Goal: Task Accomplishment & Management: Use online tool/utility

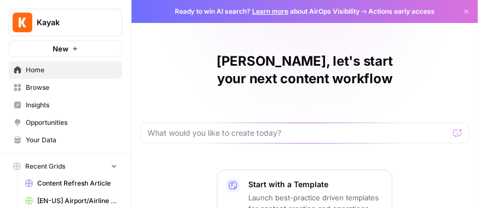
click at [38, 85] on span "Browse" at bounding box center [72, 88] width 92 height 10
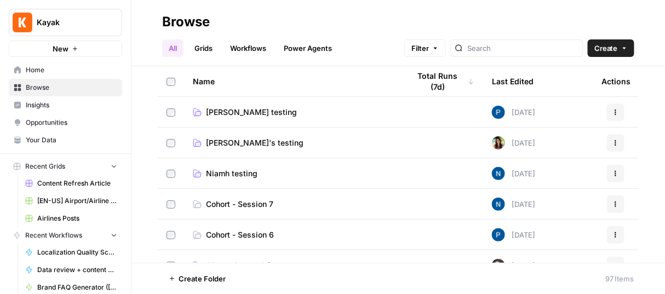
click at [268, 51] on link "Workflows" at bounding box center [248, 48] width 49 height 18
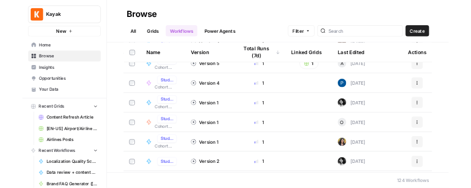
scroll to position [545, 0]
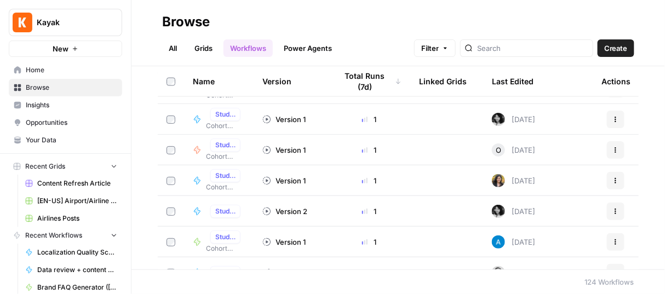
click at [170, 51] on link "All" at bounding box center [172, 48] width 21 height 18
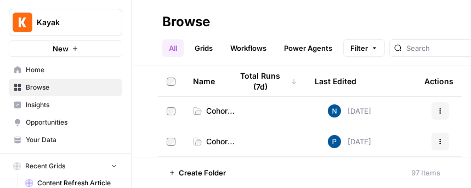
scroll to position [95, 0]
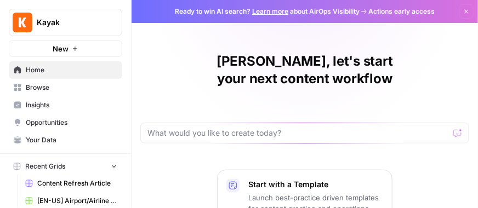
click at [61, 91] on span "Browse" at bounding box center [72, 88] width 92 height 10
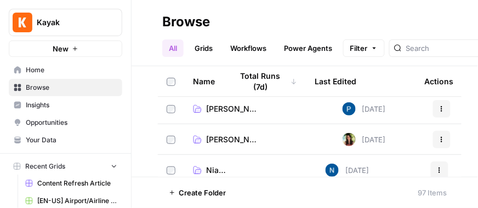
scroll to position [10, 0]
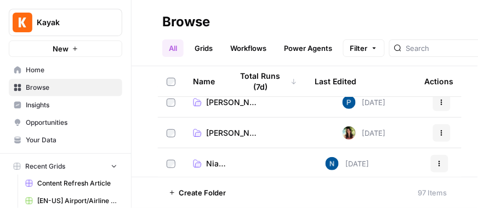
click at [223, 158] on span "Niamh testing" at bounding box center [219, 163] width 26 height 11
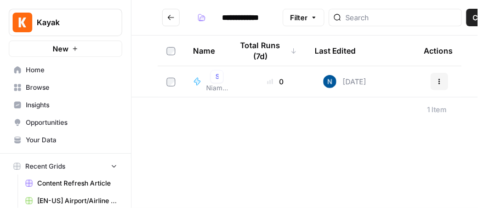
click at [229, 78] on td "Data review + content creation for Where is Hot Studio 2.0 Niamh testing" at bounding box center [210, 81] width 53 height 31
click at [217, 76] on span "Studio 2.0" at bounding box center [216, 77] width 3 height 10
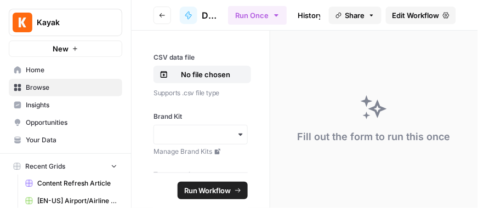
click at [163, 12] on icon "button" at bounding box center [162, 15] width 7 height 7
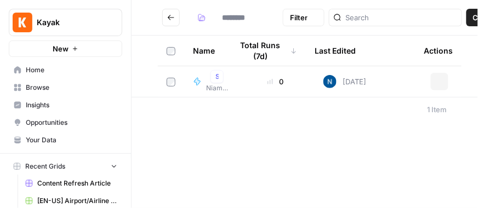
type input "**********"
click at [253, 73] on td "0" at bounding box center [276, 81] width 78 height 31
click at [252, 78] on div "0" at bounding box center [275, 81] width 60 height 11
click at [222, 84] on span "Niamh testing" at bounding box center [217, 88] width 22 height 10
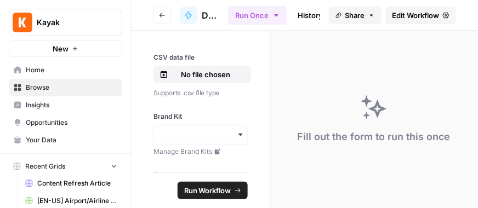
click at [433, 14] on span "Edit Workflow" at bounding box center [415, 15] width 47 height 11
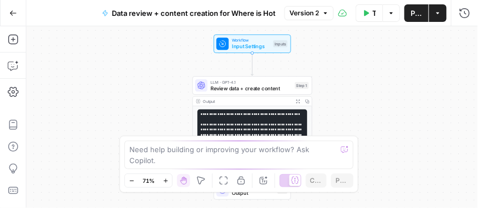
click at [259, 117] on pre "**********" at bounding box center [252, 185] width 110 height 151
click at [253, 85] on span "Review data + create content" at bounding box center [250, 88] width 81 height 8
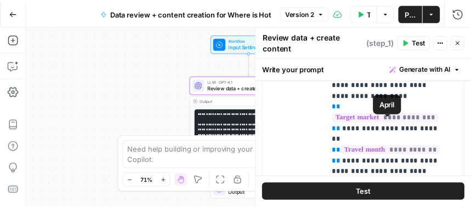
scroll to position [319, 0]
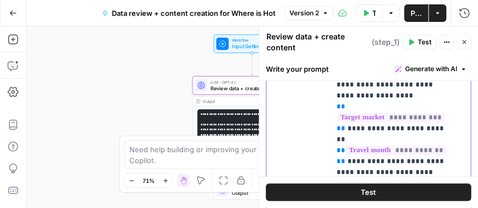
click at [416, 130] on p "**********" at bounding box center [393, 47] width 113 height 614
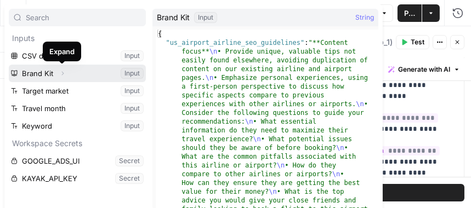
click at [59, 71] on button "Expand" at bounding box center [62, 73] width 14 height 14
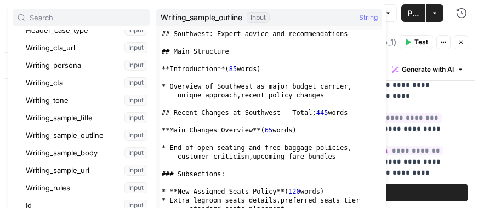
scroll to position [272, 0]
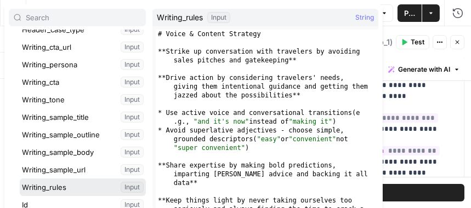
click at [65, 192] on button "Select variable Writing_rules" at bounding box center [83, 188] width 126 height 18
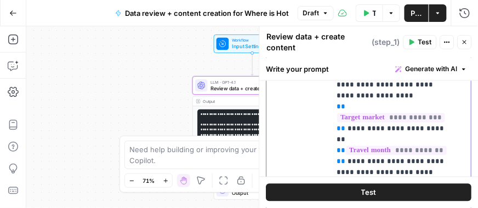
click at [438, 129] on p "**********" at bounding box center [393, 63] width 113 height 647
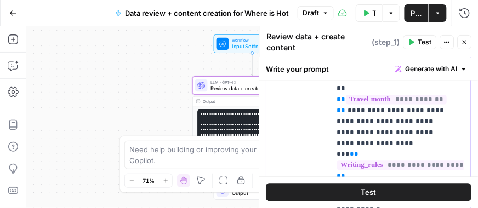
scroll to position [340, 0]
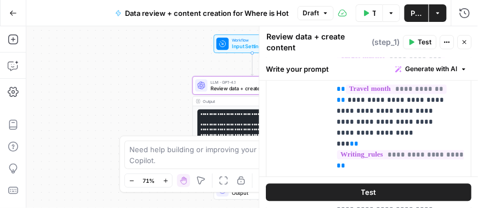
click at [390, 189] on button "Test" at bounding box center [368, 193] width 205 height 18
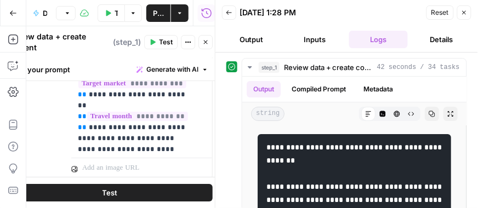
scroll to position [6, 0]
drag, startPoint x: 135, startPoint y: 92, endPoint x: 139, endPoint y: 123, distance: 32.0
click at [139, 123] on p "**********" at bounding box center [134, 29] width 113 height 647
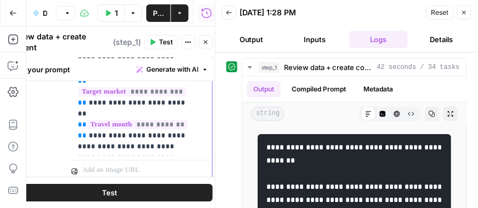
scroll to position [519, 0]
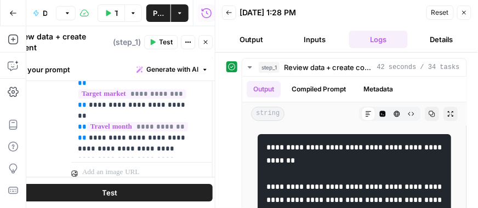
click at [117, 195] on button "Test" at bounding box center [109, 193] width 205 height 18
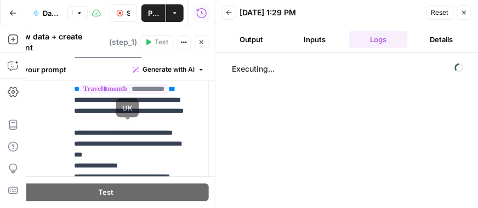
scroll to position [50, 0]
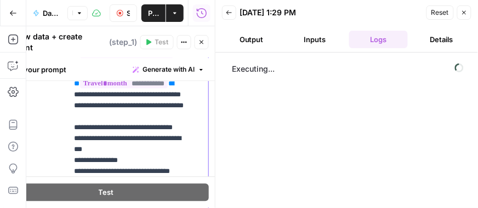
click at [138, 135] on p "**********" at bounding box center [130, 100] width 113 height 614
click at [137, 158] on p "**********" at bounding box center [130, 100] width 113 height 614
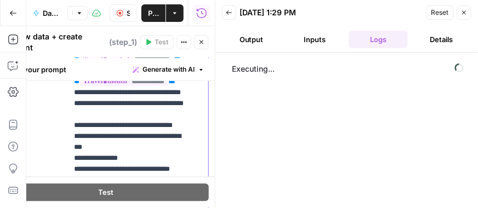
click at [120, 158] on p "**********" at bounding box center [130, 98] width 113 height 614
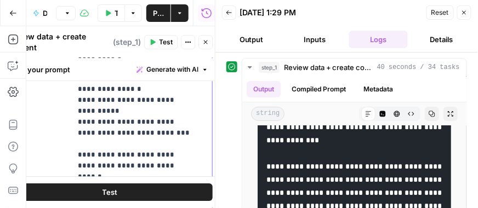
scroll to position [480, 0]
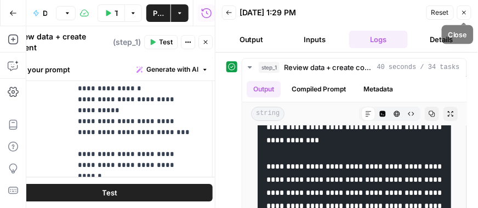
click at [465, 14] on icon "button" at bounding box center [464, 13] width 4 height 4
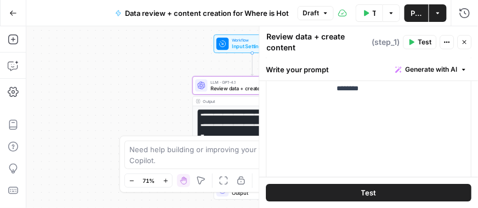
click at [228, 50] on div "Workflow Input Settings Inputs Test Step" at bounding box center [252, 44] width 77 height 19
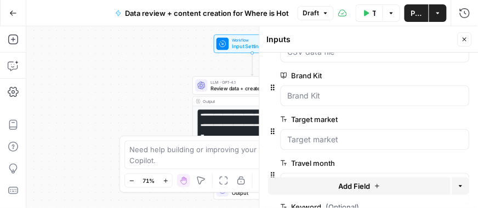
scroll to position [56, 0]
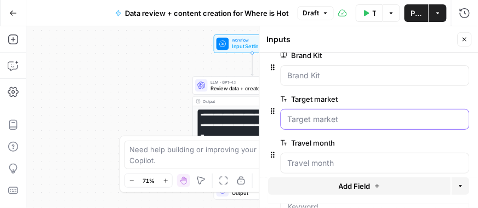
click at [317, 118] on market "Target market" at bounding box center [375, 119] width 175 height 11
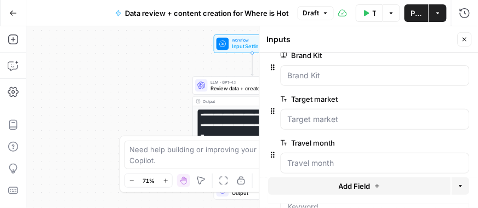
click at [416, 100] on span "edit field" at bounding box center [428, 99] width 24 height 9
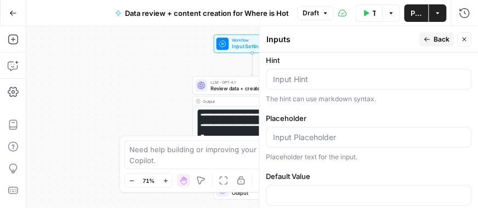
scroll to position [509, 0]
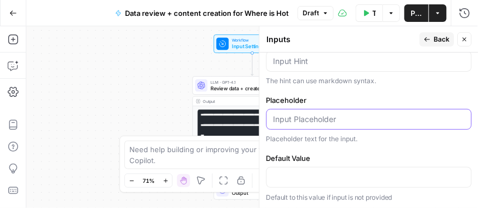
click at [333, 117] on input "Placeholder" at bounding box center [368, 119] width 191 height 11
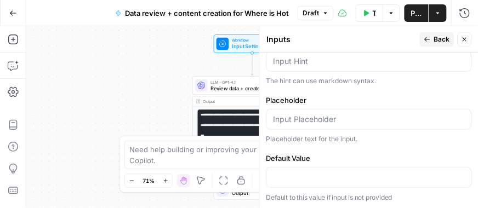
click at [325, 142] on form "Input type Short Text Long Text Single Select Multi Select JSON File Text File …" at bounding box center [369, 131] width 219 height 156
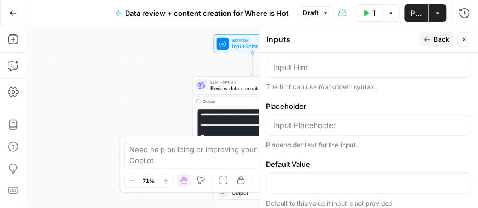
scroll to position [501, 0]
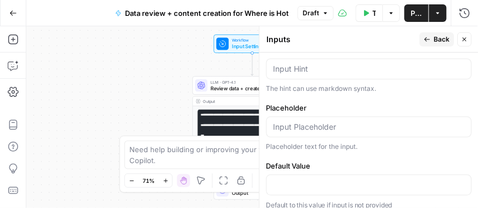
click at [429, 40] on icon "button" at bounding box center [427, 39] width 7 height 7
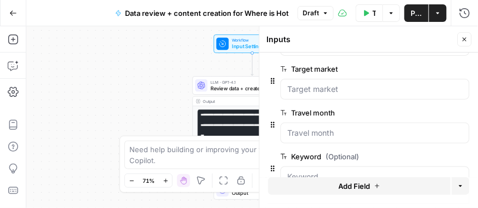
scroll to position [111, 0]
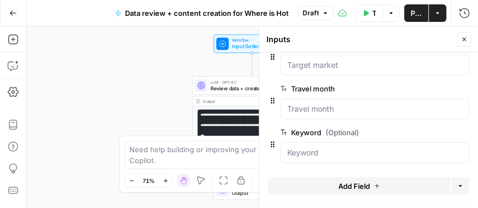
click at [384, 190] on button "Add Field" at bounding box center [360, 187] width 182 height 18
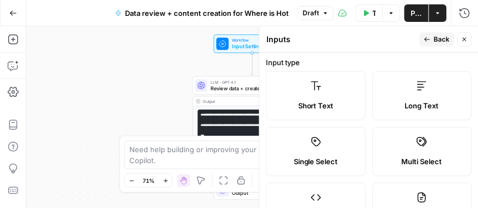
scroll to position [4, 0]
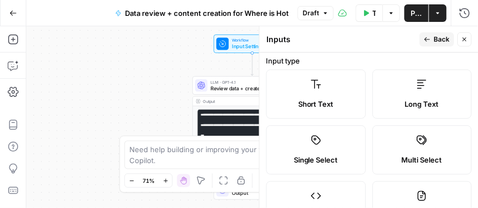
click at [402, 152] on label "Multi Select" at bounding box center [422, 149] width 100 height 49
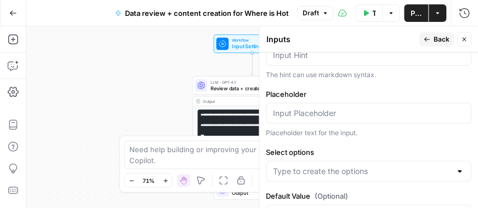
scroll to position [525, 0]
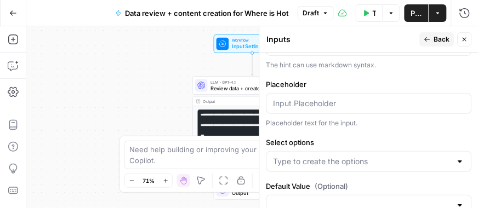
click at [449, 42] on span "Back" at bounding box center [442, 40] width 16 height 10
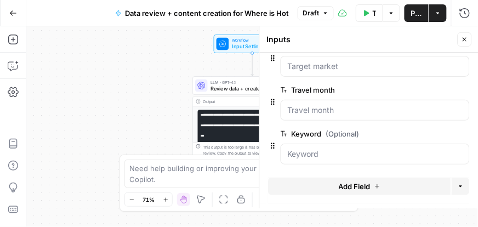
scroll to position [92, 0]
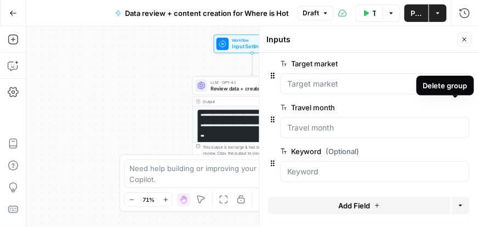
click at [460, 107] on icon "button" at bounding box center [463, 108] width 6 height 6
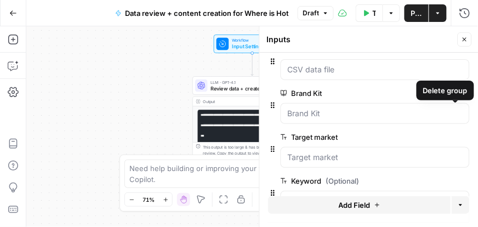
scroll to position [48, 0]
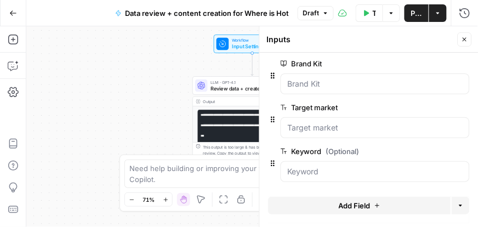
click at [378, 205] on button "Add Field" at bounding box center [360, 206] width 182 height 18
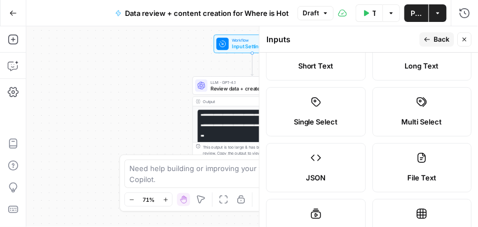
scroll to position [42, 0]
click at [412, 116] on span "Multi Select" at bounding box center [422, 121] width 41 height 11
click at [356, 124] on label "Single Select" at bounding box center [316, 111] width 100 height 49
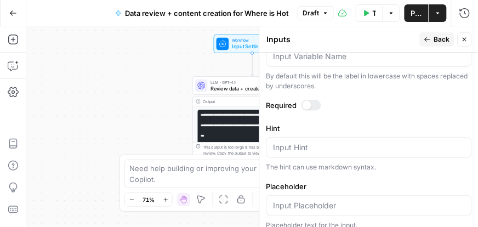
scroll to position [512, 0]
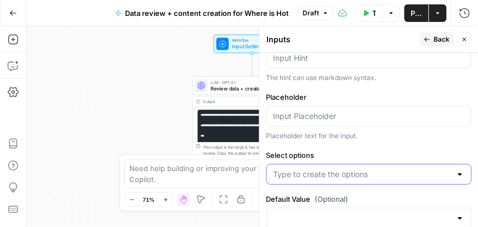
click at [349, 169] on input "Select options" at bounding box center [362, 174] width 178 height 11
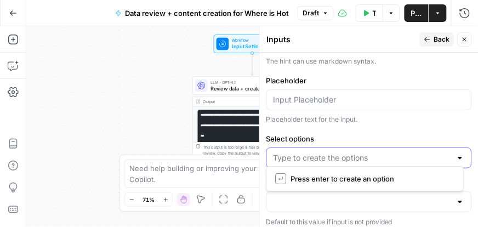
scroll to position [534, 0]
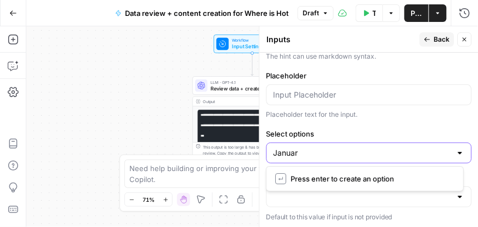
type input "January"
type input "February"
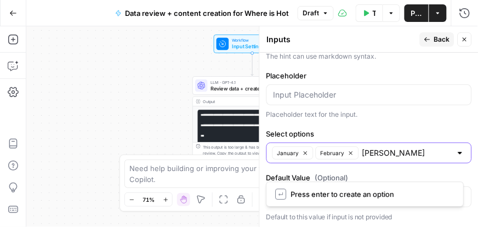
type input "March"
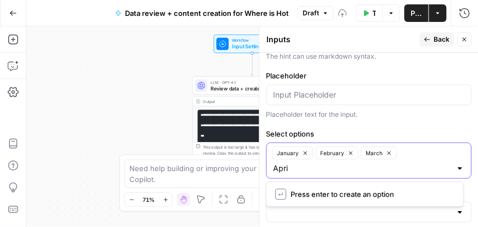
type input "April"
type input "May"
type input "June"
type input "July"
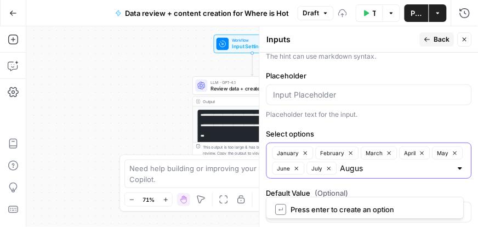
type input "August"
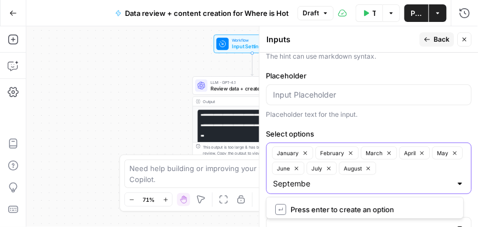
type input "September"
type input "October"
type input "November"
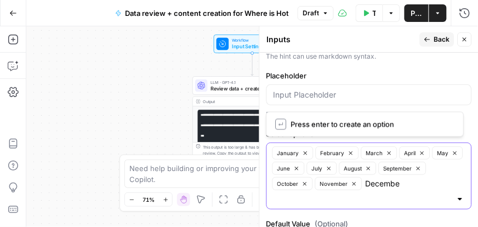
type input "December"
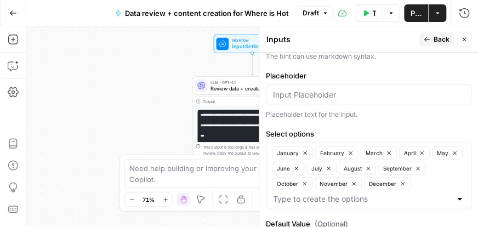
click at [422, 39] on button "Back" at bounding box center [437, 39] width 35 height 14
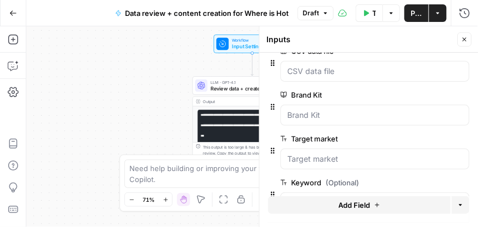
scroll to position [48, 0]
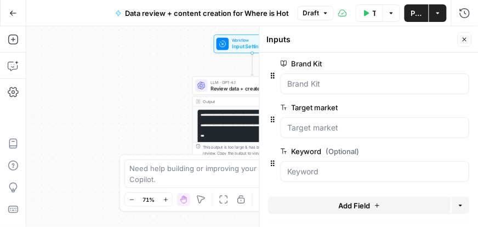
click at [358, 204] on span "Add Field" at bounding box center [355, 205] width 32 height 11
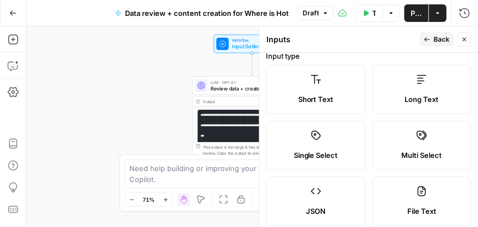
scroll to position [19, 0]
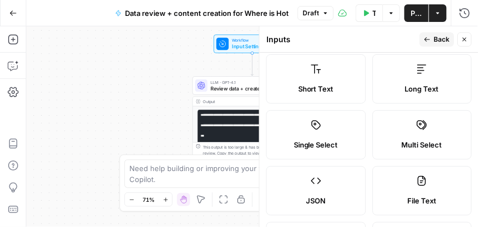
click at [336, 131] on label "Single Select" at bounding box center [316, 134] width 100 height 49
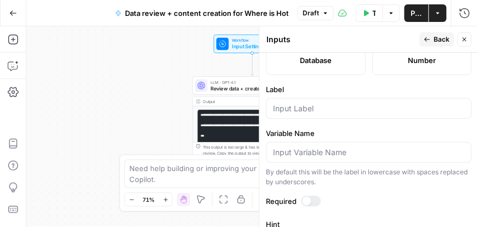
scroll to position [338, 0]
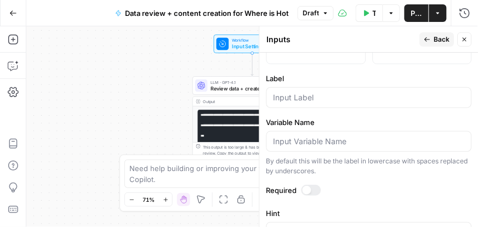
click at [309, 190] on div at bounding box center [306, 190] width 9 height 9
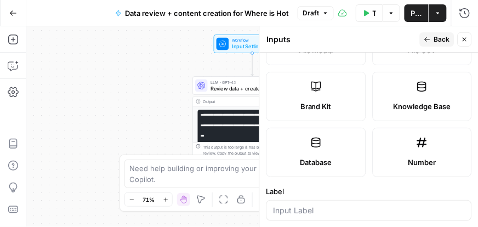
scroll to position [236, 0]
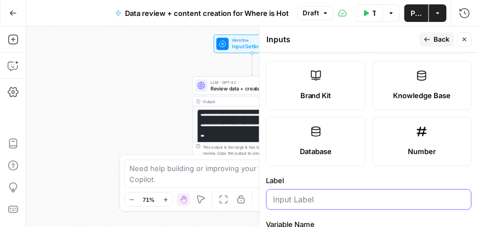
click at [319, 197] on input "Label" at bounding box center [368, 199] width 191 height 11
type input "Month"
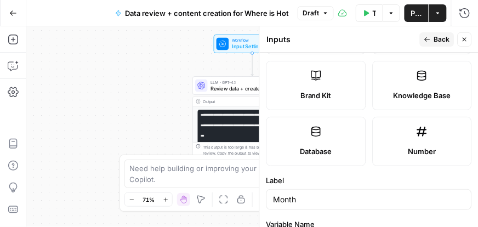
click at [326, 180] on label "Label" at bounding box center [368, 180] width 205 height 11
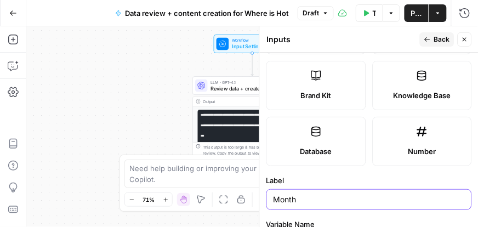
click at [326, 194] on input "Month" at bounding box center [368, 199] width 191 height 11
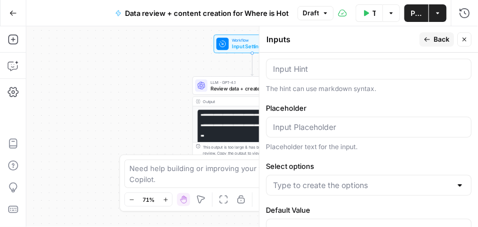
scroll to position [524, 0]
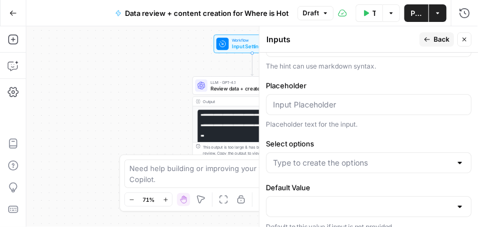
click at [306, 169] on div at bounding box center [368, 162] width 205 height 21
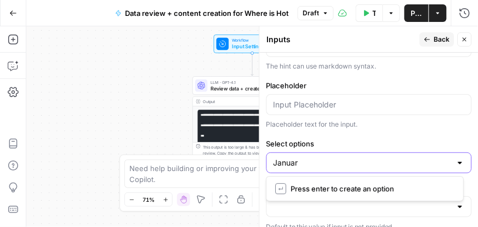
type input "Januart"
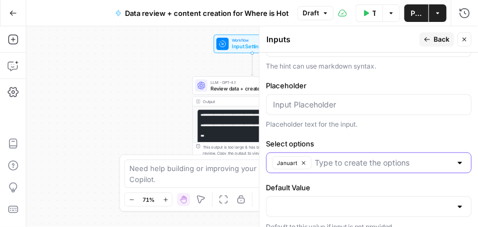
click at [307, 164] on button "Januart" at bounding box center [291, 162] width 39 height 13
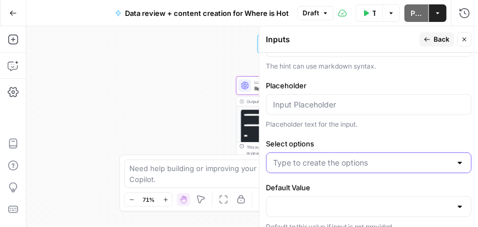
click at [302, 163] on input "Select options" at bounding box center [362, 162] width 178 height 11
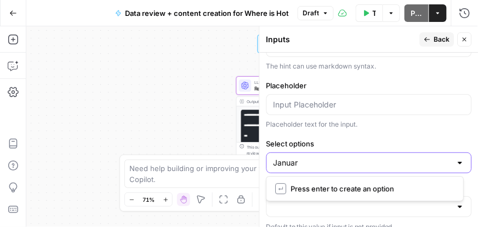
type input "January"
type input "February"
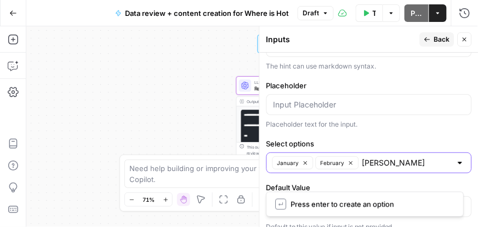
type input "March"
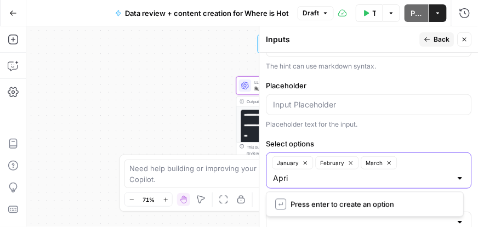
type input "April"
type input "May"
type input "June"
type input "July"
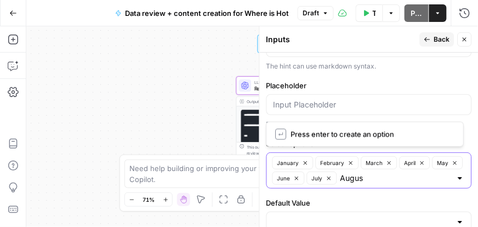
type input "August"
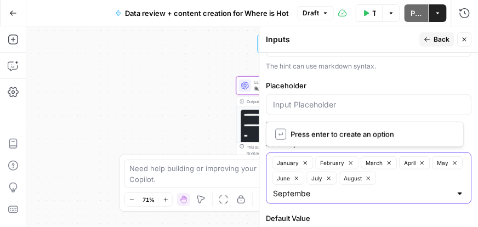
type input "September"
type input "October"
type input "November"
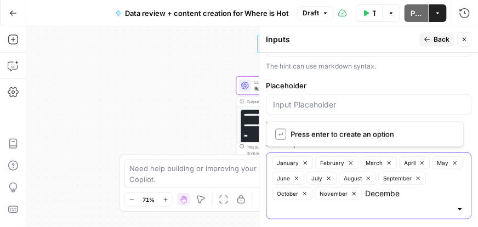
type input "December"
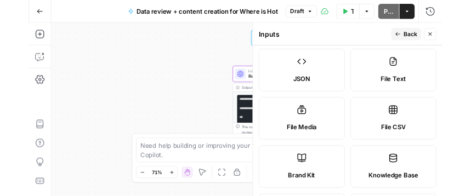
scroll to position [0, 0]
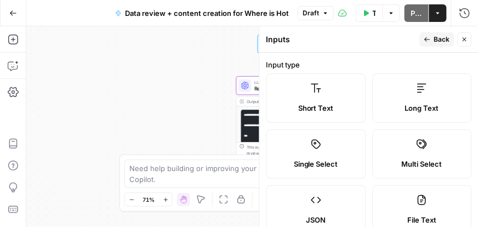
click at [381, 43] on div "Inputs" at bounding box center [341, 39] width 150 height 11
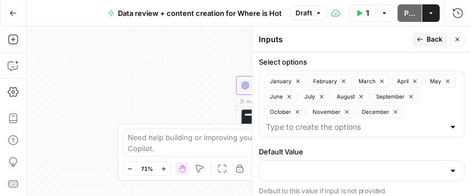
scroll to position [5, 0]
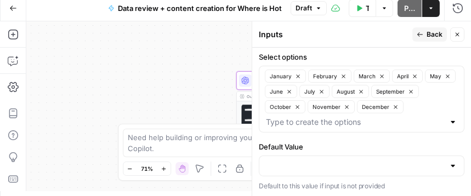
click at [363, 145] on label "Default Value" at bounding box center [361, 146] width 205 height 11
click at [363, 161] on input "Default Value" at bounding box center [355, 166] width 178 height 11
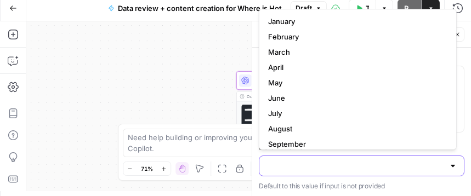
click at [403, 161] on input "Default Value" at bounding box center [355, 166] width 178 height 11
click at [448, 163] on div at bounding box center [452, 166] width 9 height 11
click at [462, 150] on form "Input type Short Text Long Text Single Select Multi Select JSON File Text File …" at bounding box center [361, 122] width 219 height 149
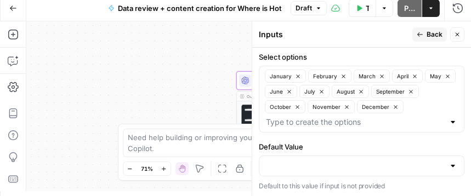
scroll to position [0, 0]
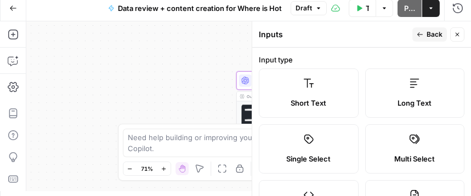
click at [421, 52] on form "Input type Short Text Long Text Single Select Multi Select JSON File Text File …" at bounding box center [361, 122] width 219 height 149
click at [424, 32] on button "Back" at bounding box center [429, 34] width 35 height 14
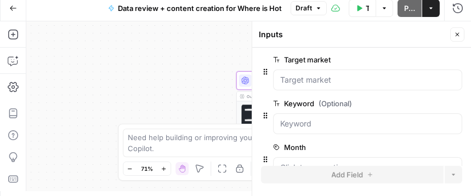
scroll to position [118, 0]
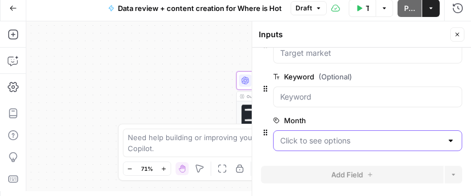
click at [290, 144] on input "Month" at bounding box center [361, 140] width 162 height 11
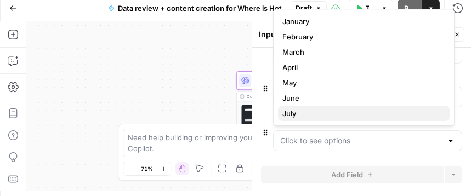
click at [322, 111] on span "July" at bounding box center [361, 113] width 158 height 11
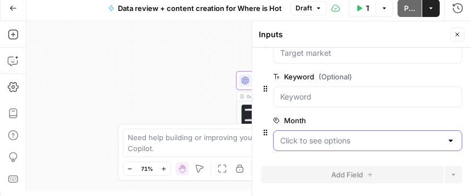
click at [323, 140] on input "Month" at bounding box center [361, 140] width 162 height 11
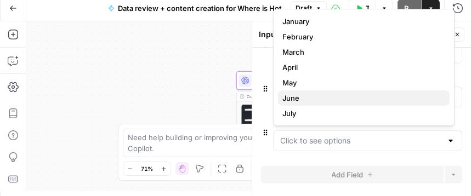
click at [297, 99] on span "June" at bounding box center [361, 98] width 158 height 11
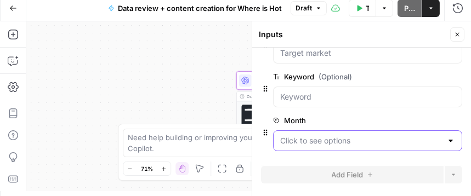
click at [298, 138] on input "Month" at bounding box center [361, 140] width 162 height 11
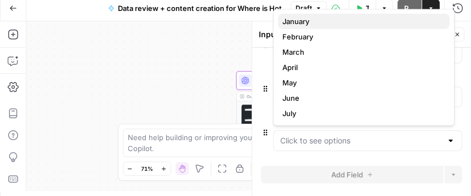
click at [323, 27] on button "January" at bounding box center [364, 21] width 172 height 15
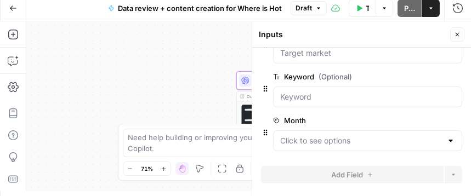
scroll to position [95, 0]
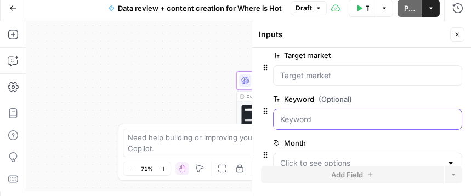
click at [322, 119] on input "Keyword (Optional)" at bounding box center [367, 119] width 175 height 11
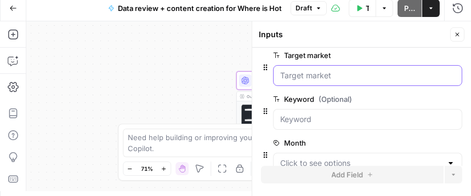
click at [334, 77] on market "Target market" at bounding box center [367, 75] width 175 height 11
click at [330, 78] on market "Target market" at bounding box center [367, 75] width 175 height 11
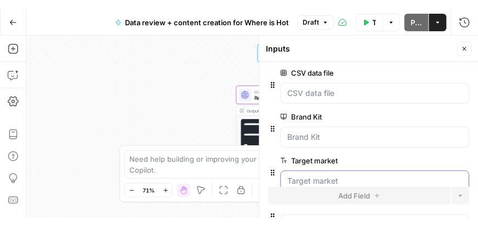
scroll to position [0, 0]
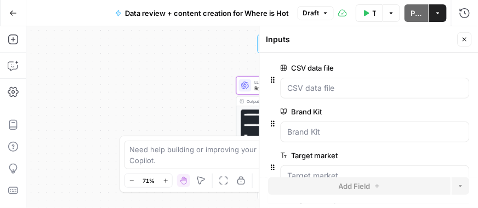
click at [460, 38] on button "Close" at bounding box center [465, 39] width 14 height 14
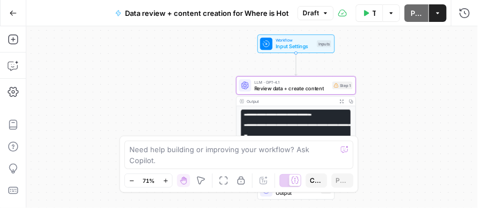
click at [293, 43] on span "Input Settings" at bounding box center [295, 47] width 38 height 8
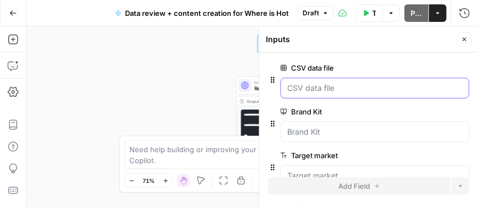
click at [305, 86] on file "CSV data file" at bounding box center [375, 88] width 175 height 11
click at [317, 88] on file "CSV data file" at bounding box center [375, 88] width 175 height 11
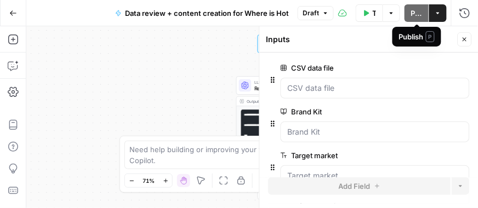
click at [467, 39] on icon "button" at bounding box center [464, 39] width 7 height 7
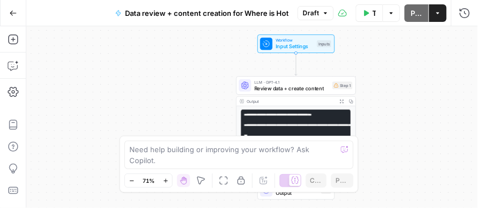
click at [432, 13] on button "Actions" at bounding box center [438, 13] width 18 height 18
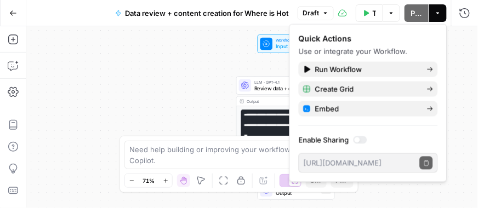
click at [432, 13] on button "Actions" at bounding box center [438, 13] width 18 height 18
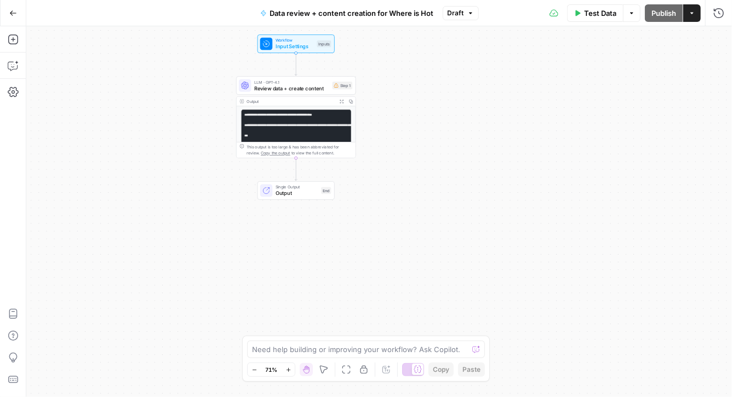
click at [477, 32] on div "Workflow Input Settings Inputs LLM · GPT-4.1 Review data + create content Step …" at bounding box center [379, 211] width 706 height 371
click at [477, 13] on span "Test Data" at bounding box center [600, 13] width 32 height 11
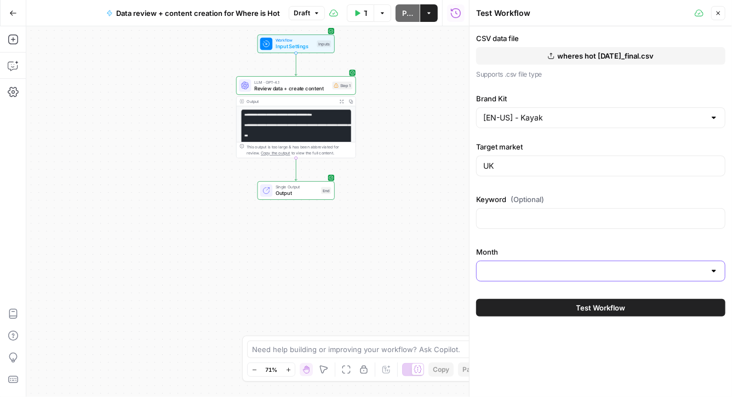
click at [477, 208] on input "Month" at bounding box center [594, 271] width 222 height 11
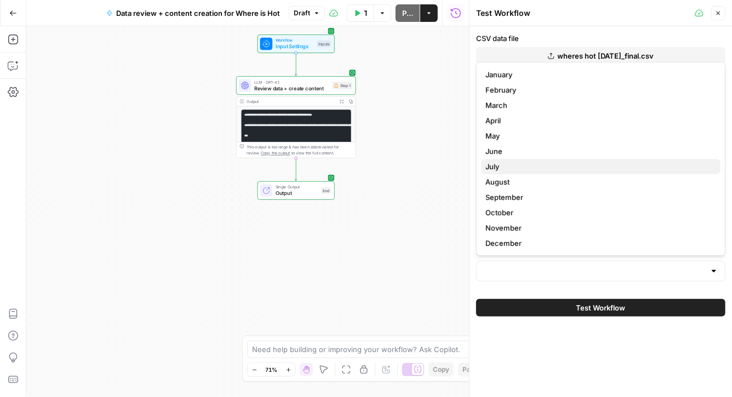
click at [477, 161] on span "July" at bounding box center [598, 166] width 226 height 11
type input "July"
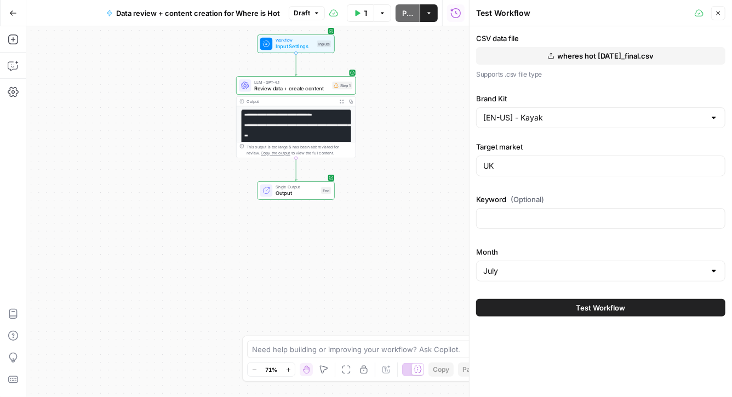
click at [477, 208] on button "Test Workflow" at bounding box center [600, 308] width 249 height 18
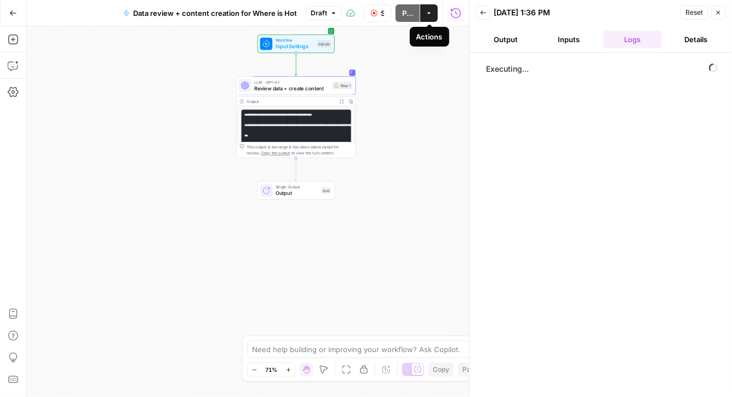
click at [426, 17] on button "Actions" at bounding box center [429, 13] width 18 height 18
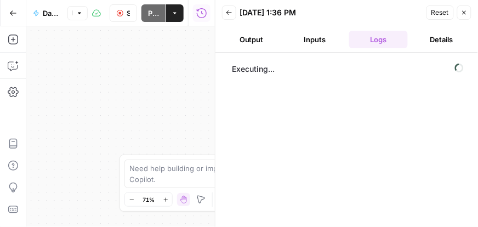
click at [406, 118] on div "Executing..." at bounding box center [346, 139] width 241 height 163
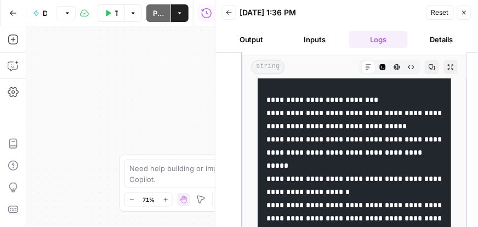
scroll to position [437, 0]
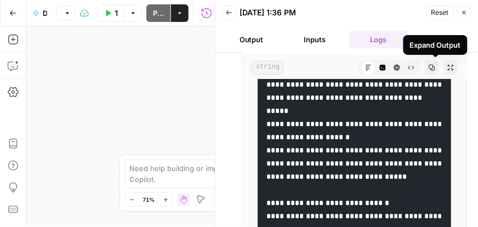
click at [464, 5] on button "Close" at bounding box center [464, 12] width 14 height 14
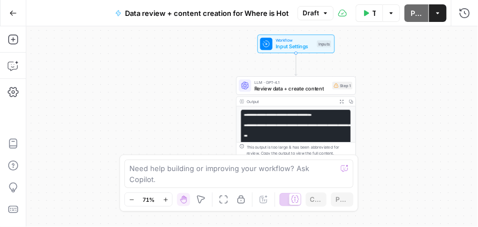
click at [433, 14] on button "Actions" at bounding box center [438, 13] width 18 height 18
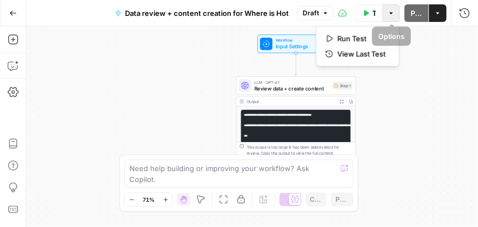
click at [390, 13] on icon "button" at bounding box center [391, 13] width 7 height 7
click at [290, 45] on span "Input Settings" at bounding box center [295, 47] width 38 height 8
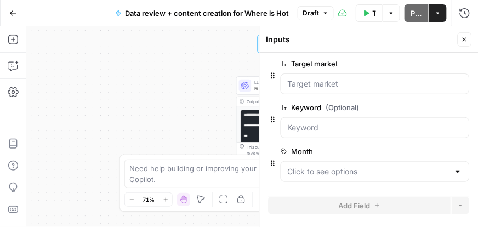
scroll to position [0, 0]
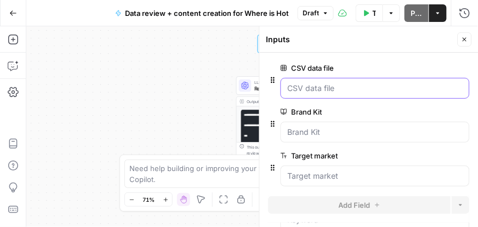
click at [354, 89] on file "CSV data file" at bounding box center [375, 88] width 175 height 11
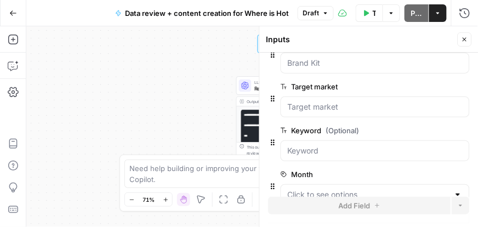
scroll to position [92, 0]
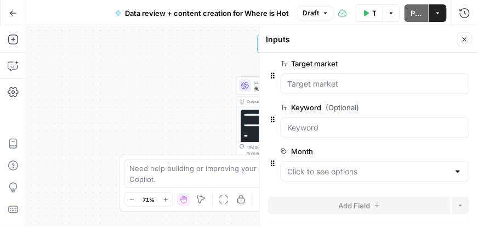
click at [460, 162] on div at bounding box center [375, 171] width 189 height 21
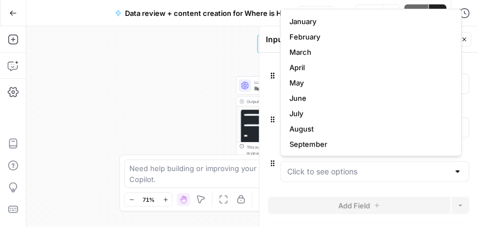
click at [444, 168] on div at bounding box center [375, 171] width 189 height 21
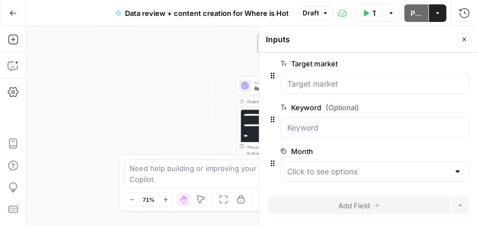
click at [441, 190] on form "CSV data file edit field Delete group Brand Kit edit field Delete group Target …" at bounding box center [369, 140] width 219 height 175
click at [437, 150] on div "edit field Delete group" at bounding box center [441, 151] width 58 height 13
click at [206, 142] on div "Workflow Input Settings Inputs LLM · GPT-4.1 Review data + create content Step …" at bounding box center [252, 126] width 452 height 201
click at [467, 39] on icon "button" at bounding box center [464, 39] width 7 height 7
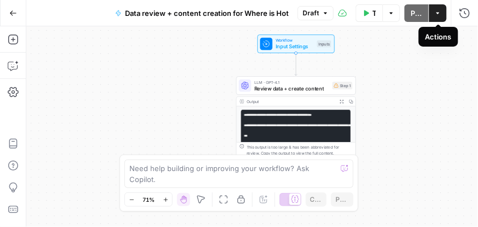
click at [443, 15] on button "Actions" at bounding box center [438, 13] width 18 height 18
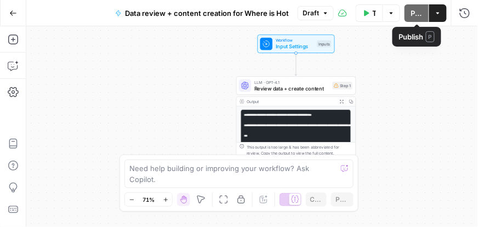
click at [439, 10] on icon "button" at bounding box center [438, 13] width 7 height 7
click at [347, 16] on div "Test Data Options Publish Actions Run History" at bounding box center [406, 13] width 144 height 26
click at [325, 13] on icon "button" at bounding box center [325, 13] width 3 height 2
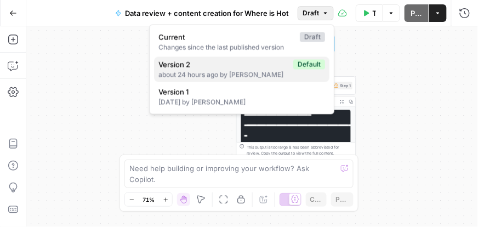
click at [238, 71] on div "about 24 hours ago by [PERSON_NAME]" at bounding box center [241, 75] width 167 height 10
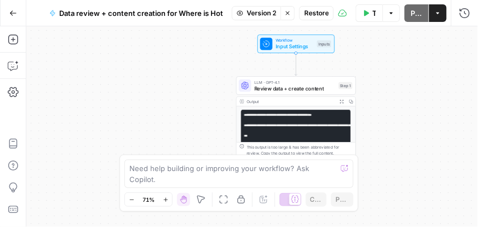
click at [281, 12] on button "Version 2" at bounding box center [256, 13] width 49 height 14
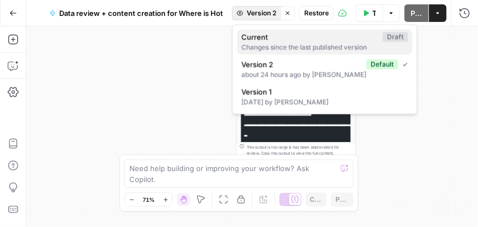
click at [278, 39] on span "Current" at bounding box center [310, 37] width 137 height 11
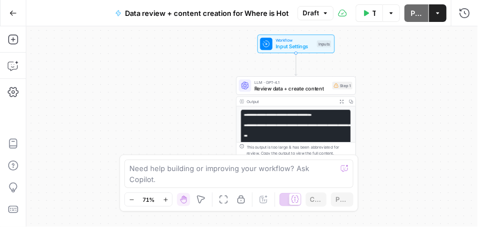
click at [306, 8] on span "Draft" at bounding box center [310, 13] width 16 height 10
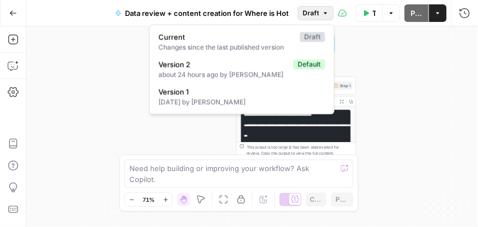
click at [306, 8] on span "Draft" at bounding box center [310, 13] width 16 height 10
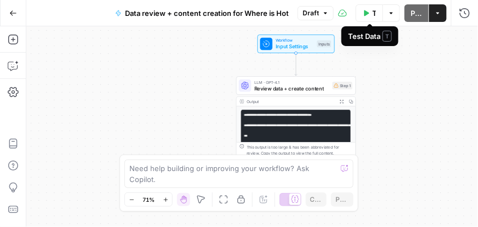
click at [380, 12] on button "Test Data" at bounding box center [369, 13] width 27 height 18
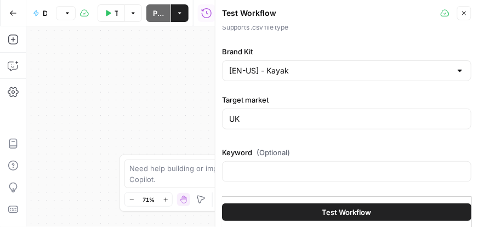
scroll to position [95, 0]
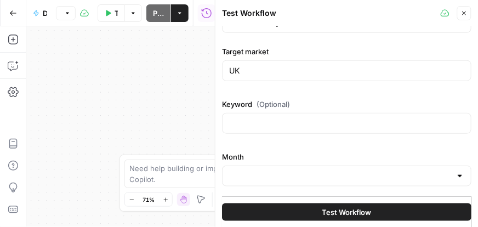
click at [455, 175] on div at bounding box center [459, 175] width 9 height 11
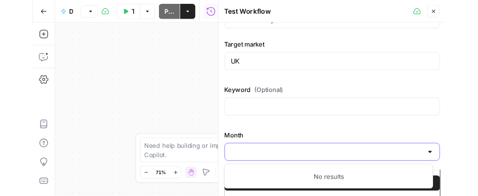
scroll to position [1, 0]
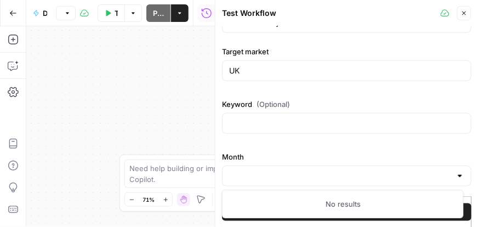
click at [358, 192] on div "No results" at bounding box center [343, 204] width 242 height 28
click at [351, 204] on div "No results" at bounding box center [343, 203] width 232 height 11
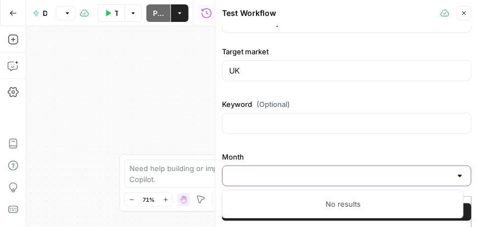
click at [343, 175] on input "Month" at bounding box center [340, 175] width 222 height 11
type input "J"
drag, startPoint x: 436, startPoint y: 173, endPoint x: 432, endPoint y: 159, distance: 14.2
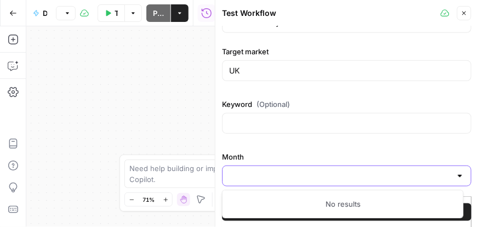
click at [437, 171] on input "Month" at bounding box center [340, 175] width 222 height 11
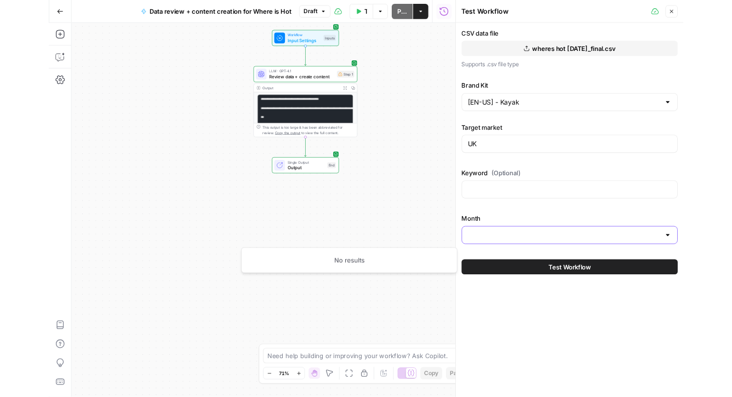
scroll to position [0, 0]
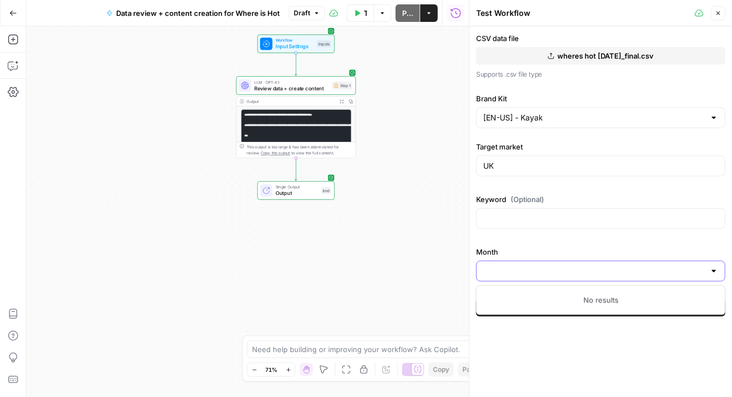
click at [477, 208] on input "Month" at bounding box center [594, 271] width 222 height 11
click at [477, 208] on div at bounding box center [600, 218] width 249 height 21
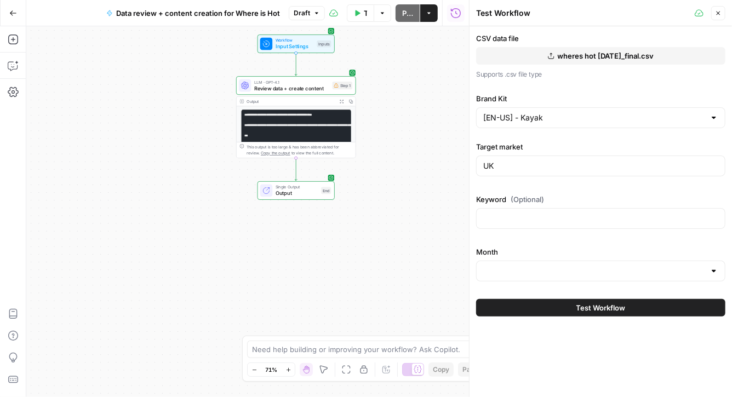
click at [477, 12] on icon "button" at bounding box center [718, 13] width 7 height 7
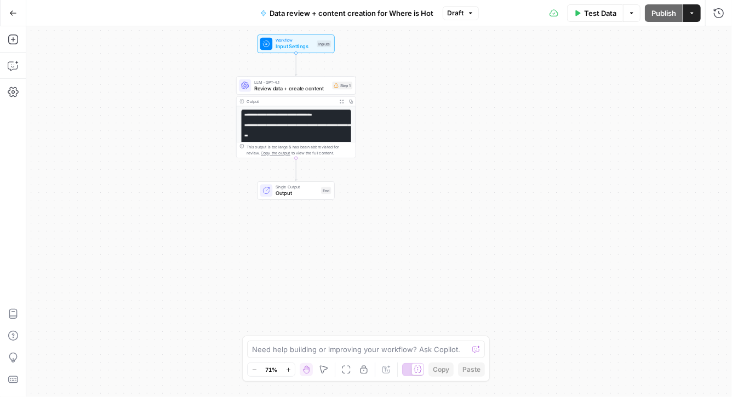
click at [308, 43] on span "Input Settings" at bounding box center [295, 47] width 38 height 8
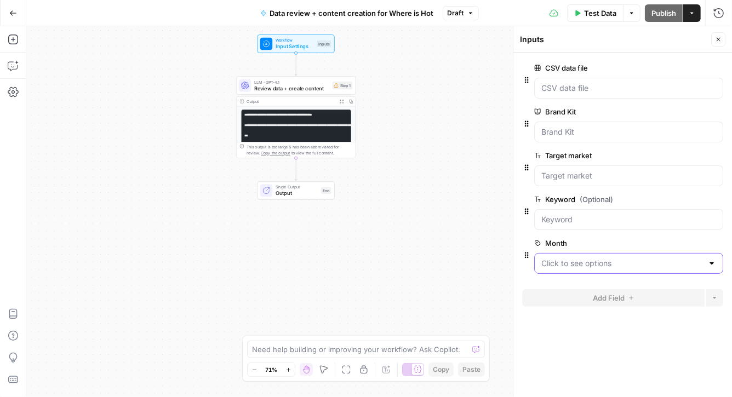
click at [477, 208] on input "Month" at bounding box center [622, 263] width 162 height 11
click at [477, 208] on div at bounding box center [711, 263] width 9 height 11
click at [293, 45] on span "Input Settings" at bounding box center [295, 47] width 38 height 8
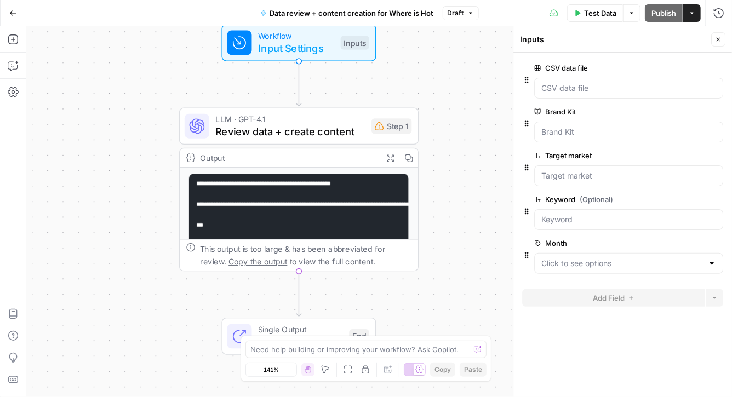
click at [477, 41] on button "Close" at bounding box center [718, 39] width 14 height 14
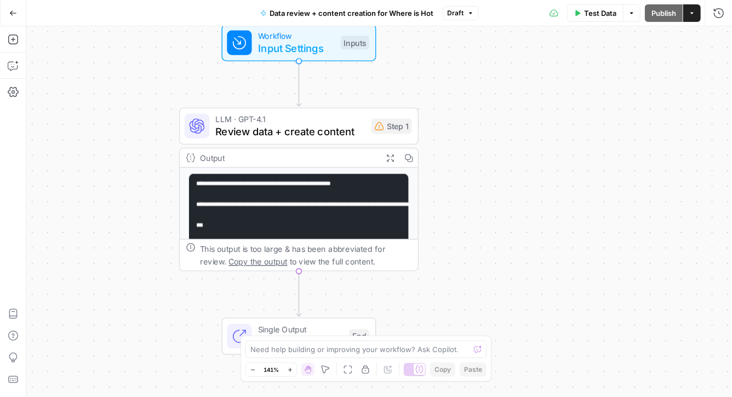
click at [476, 176] on div "Workflow Input Settings Inputs LLM · GPT-4.1 Review data + create content Step …" at bounding box center [379, 211] width 706 height 371
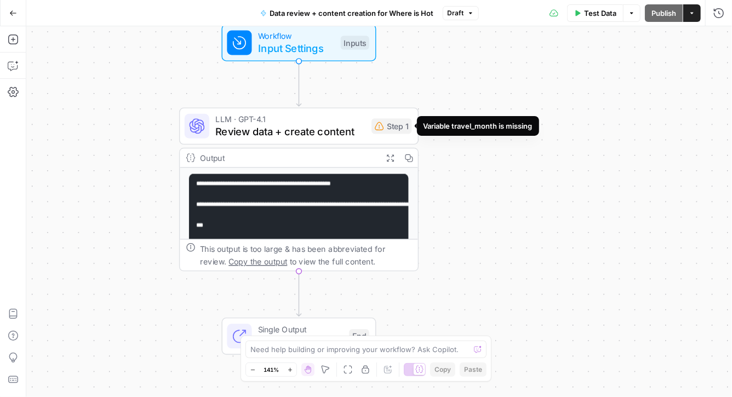
click at [392, 121] on div "Step 1" at bounding box center [392, 125] width 40 height 15
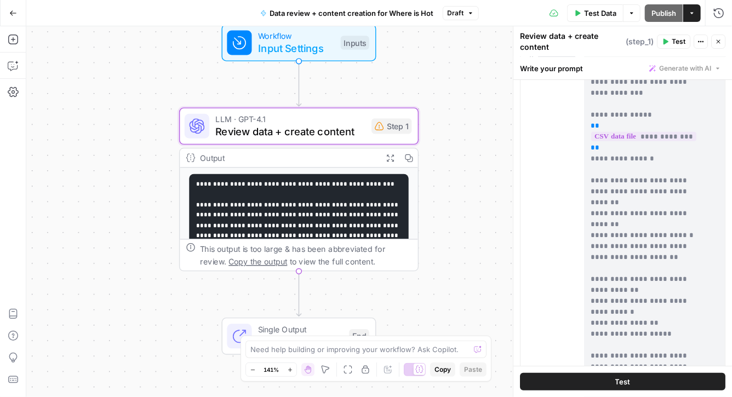
scroll to position [187, 0]
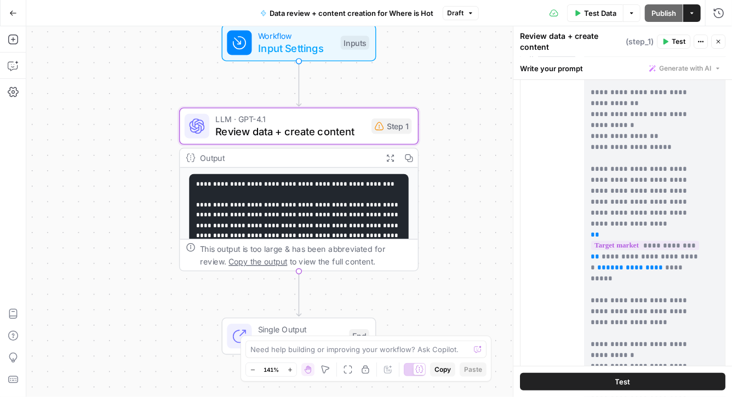
click at [477, 208] on span "**********" at bounding box center [630, 267] width 48 height 7
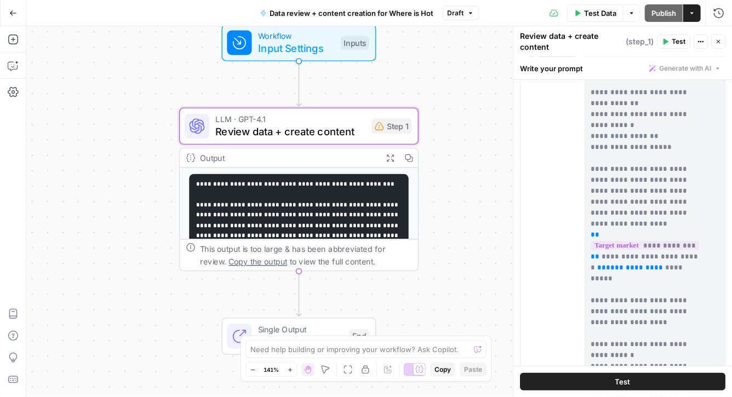
click at [477, 208] on span "**********" at bounding box center [630, 267] width 48 height 7
drag, startPoint x: 646, startPoint y: 222, endPoint x: 590, endPoint y: 225, distance: 56.5
click at [477, 208] on div "**********" at bounding box center [651, 273] width 134 height 446
click at [477, 42] on icon "button" at bounding box center [718, 41] width 7 height 7
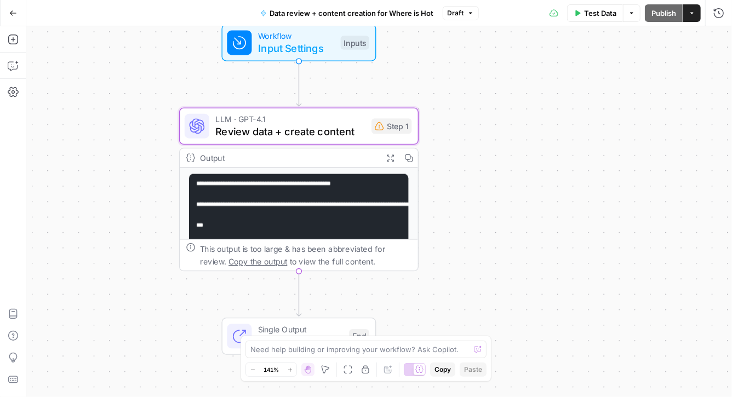
click at [309, 52] on span "Input Settings" at bounding box center [296, 48] width 77 height 15
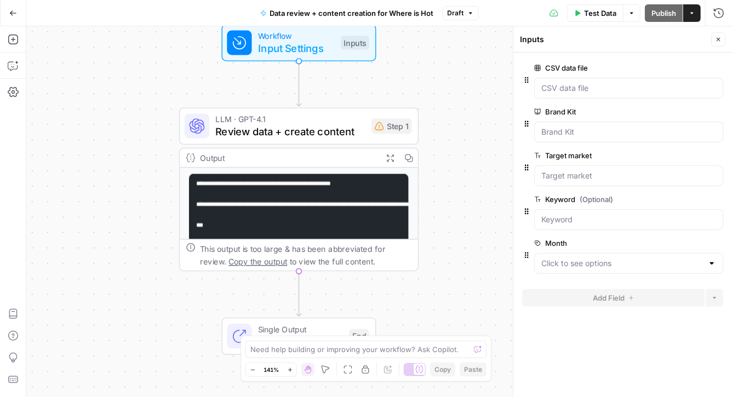
click at [319, 132] on span "Review data + create content" at bounding box center [290, 131] width 150 height 15
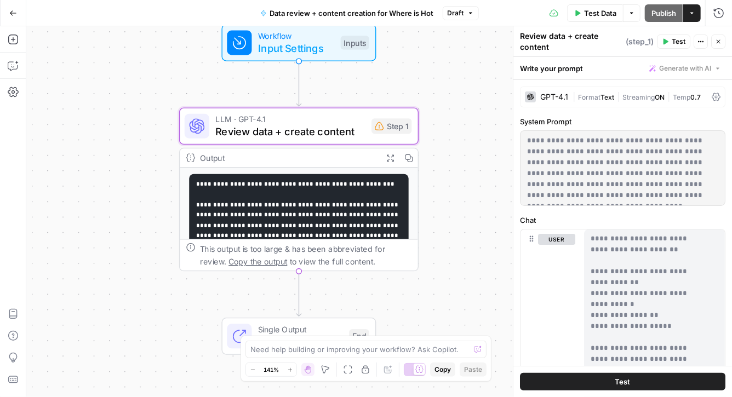
click at [477, 208] on p "**********" at bounding box center [647, 359] width 113 height 625
click at [477, 180] on p "**********" at bounding box center [619, 168] width 184 height 66
click at [303, 208] on code "**********" at bounding box center [298, 319] width 204 height 277
click at [297, 135] on span "Review data + create content" at bounding box center [290, 131] width 150 height 15
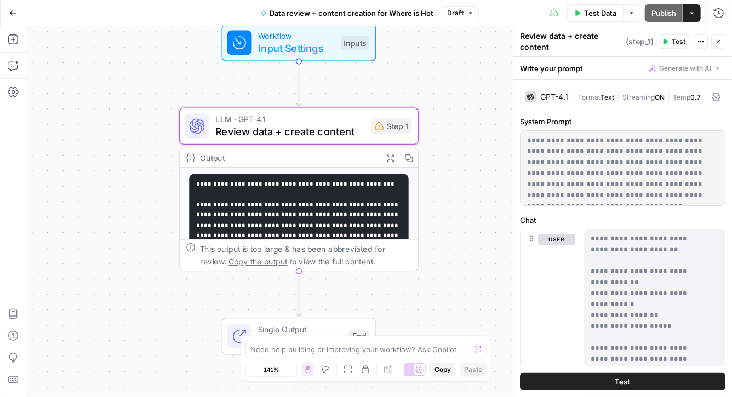
click at [297, 135] on span "Review data + create content" at bounding box center [290, 131] width 150 height 15
click at [297, 135] on span "Review data + create content" at bounding box center [290, 131] width 151 height 15
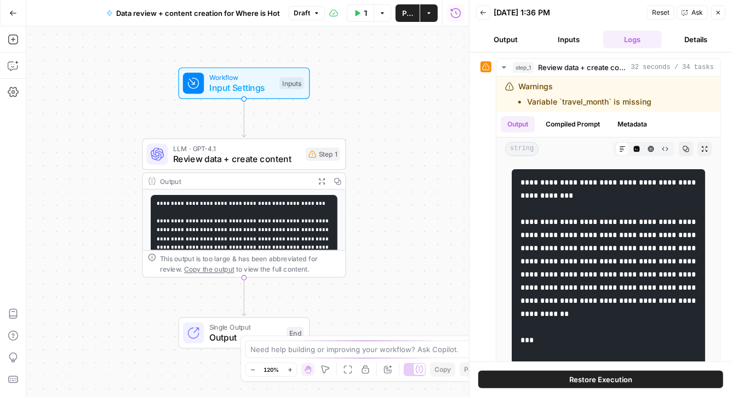
click at [721, 18] on button "Close" at bounding box center [718, 12] width 14 height 14
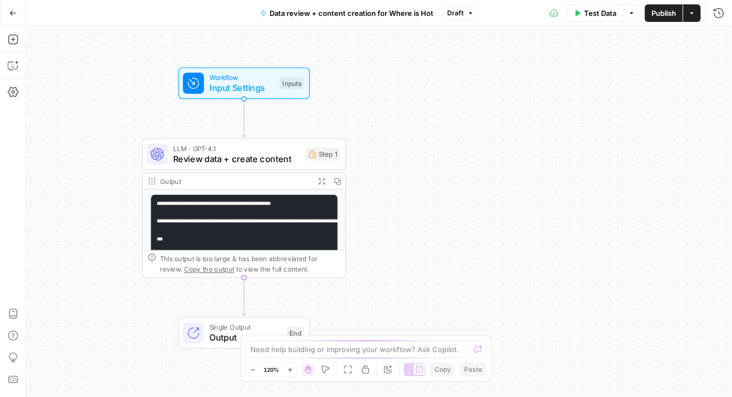
click at [252, 89] on span "Input Settings" at bounding box center [241, 87] width 65 height 13
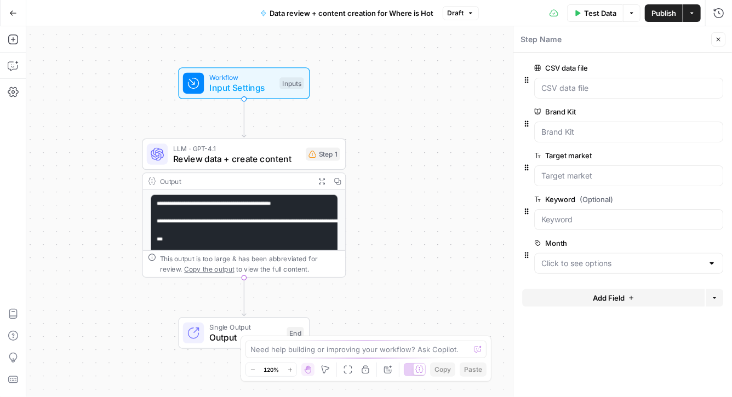
click at [601, 269] on div at bounding box center [628, 263] width 189 height 21
click at [713, 265] on div at bounding box center [711, 263] width 9 height 11
click at [711, 264] on div at bounding box center [711, 263] width 9 height 11
click at [689, 242] on span "edit field" at bounding box center [682, 243] width 24 height 9
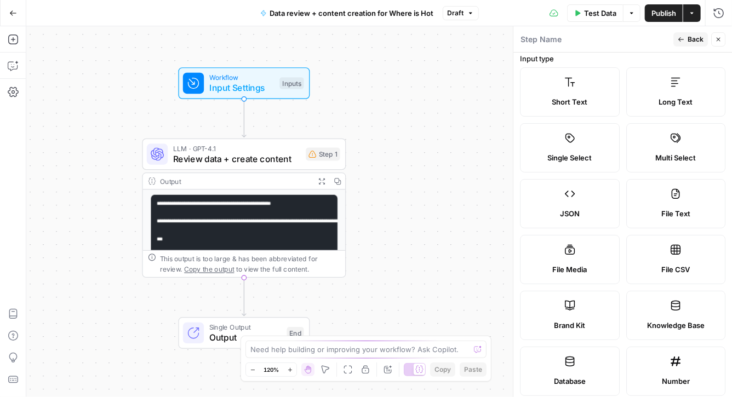
scroll to position [12, 0]
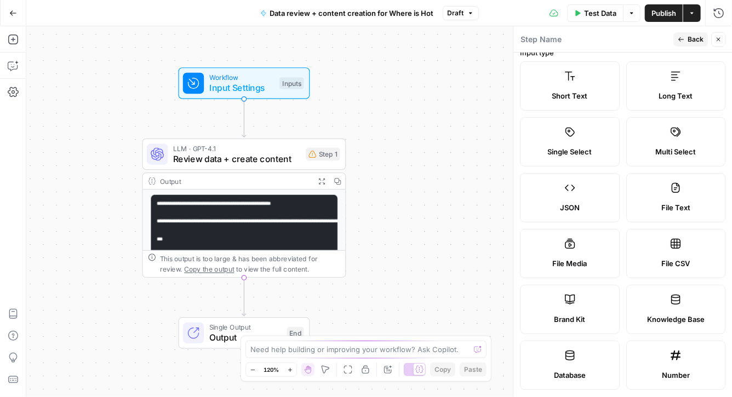
click at [556, 132] on label "Single Select" at bounding box center [570, 141] width 100 height 49
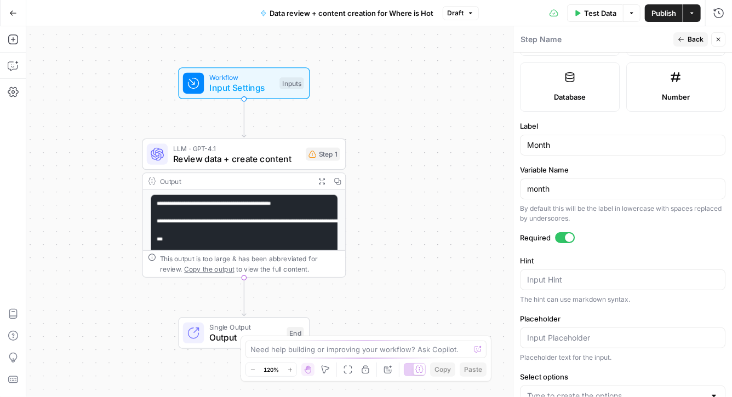
scroll to position [363, 0]
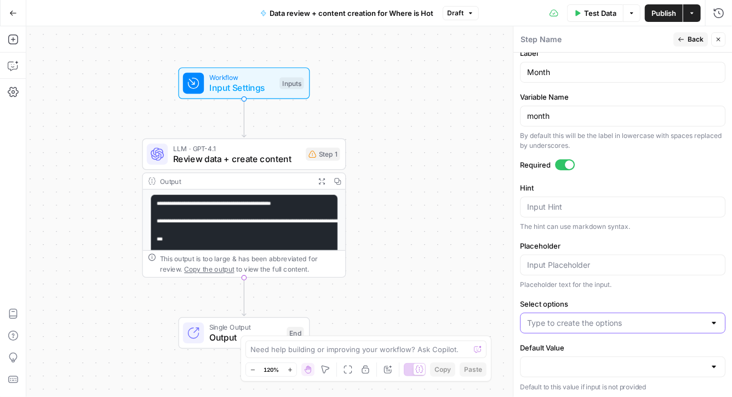
click at [601, 320] on input "Select options" at bounding box center [616, 323] width 178 height 11
click at [604, 299] on label "Select options" at bounding box center [622, 304] width 205 height 11
click at [604, 318] on input "Select options" at bounding box center [616, 323] width 178 height 11
click at [588, 326] on input "Select options" at bounding box center [616, 323] width 178 height 11
click at [528, 113] on input "month" at bounding box center [622, 116] width 191 height 11
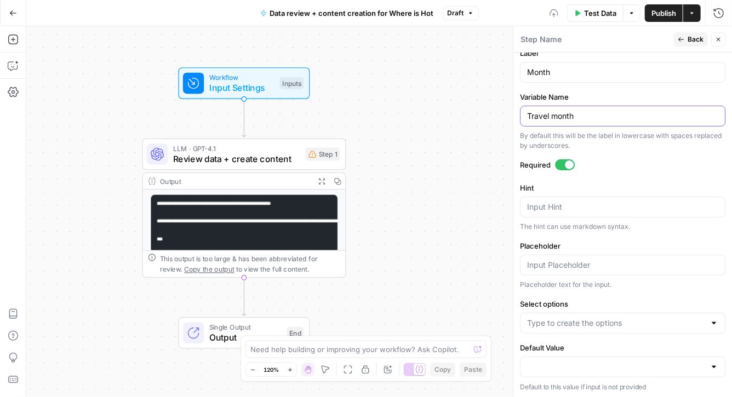
type input "Travel month"
click at [576, 283] on div "Placeholder text for the input." at bounding box center [622, 285] width 205 height 10
click at [574, 327] on input "Select options" at bounding box center [616, 323] width 178 height 11
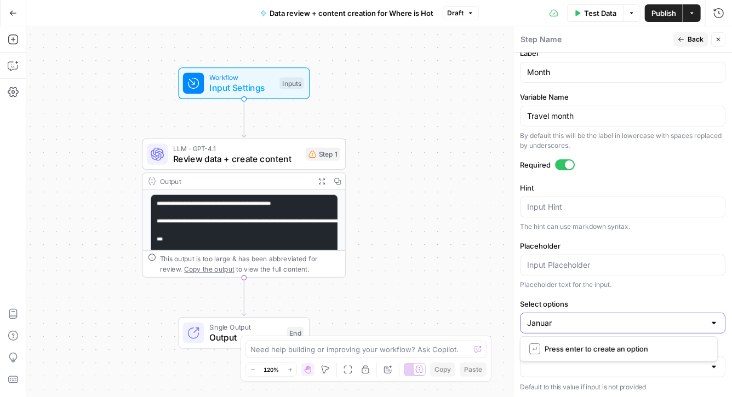
type input "January"
type input "February"
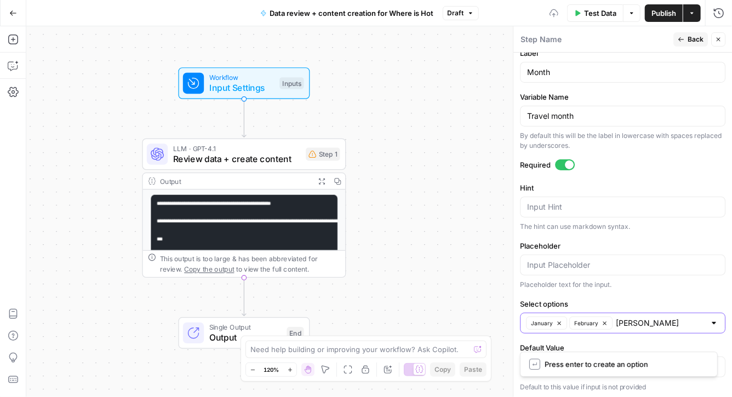
type input "March"
type input "April"
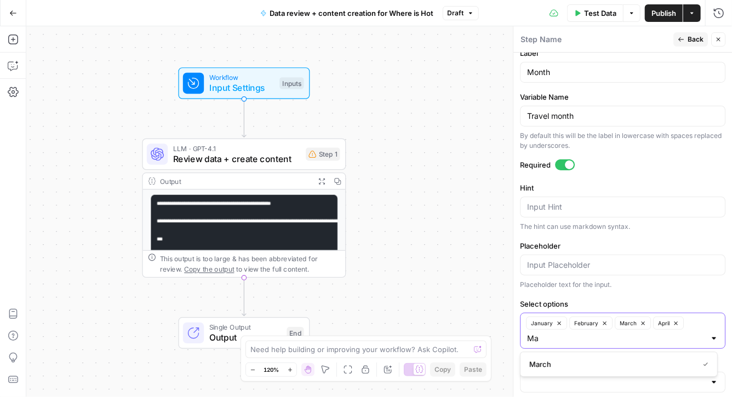
type input "May"
type input "June"
type input "July"
type input "August"
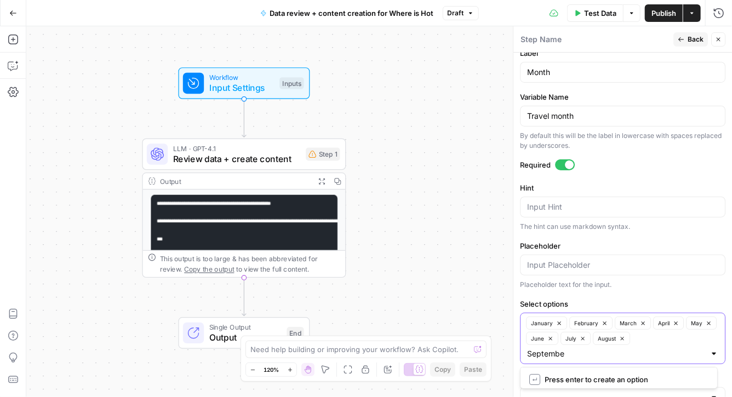
type input "September"
type input "October"
type input "November"
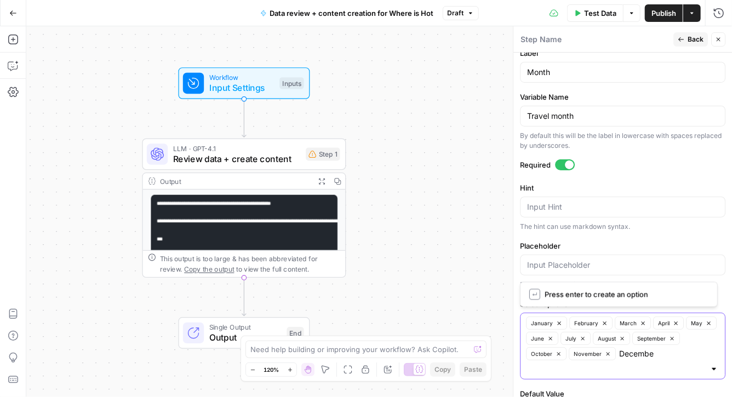
type input "December"
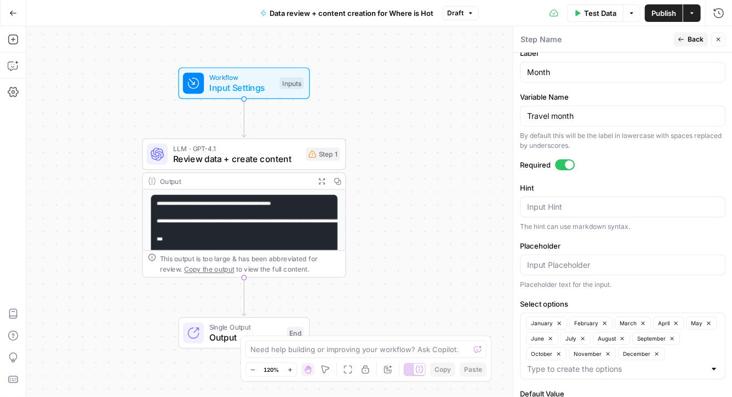
click at [602, 299] on label "Select options" at bounding box center [622, 304] width 205 height 11
click at [602, 364] on input "Select options" at bounding box center [616, 369] width 178 height 11
click at [658, 9] on span "Publish" at bounding box center [664, 13] width 25 height 11
click at [548, 241] on label "Placeholder" at bounding box center [622, 246] width 205 height 11
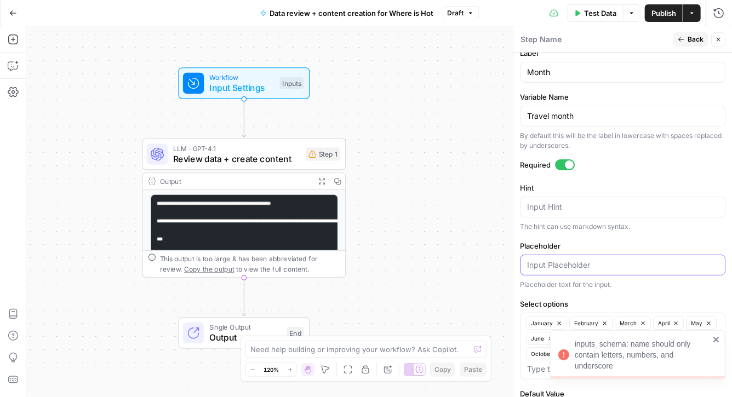
click at [548, 260] on input "Placeholder" at bounding box center [622, 265] width 191 height 11
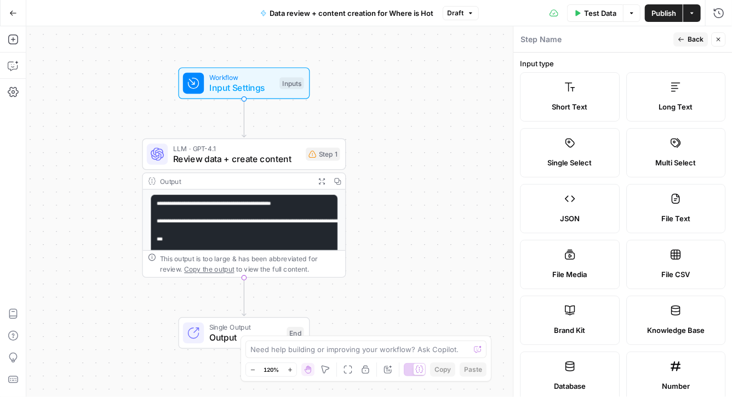
scroll to position [0, 0]
click at [682, 41] on icon "button" at bounding box center [681, 39] width 7 height 7
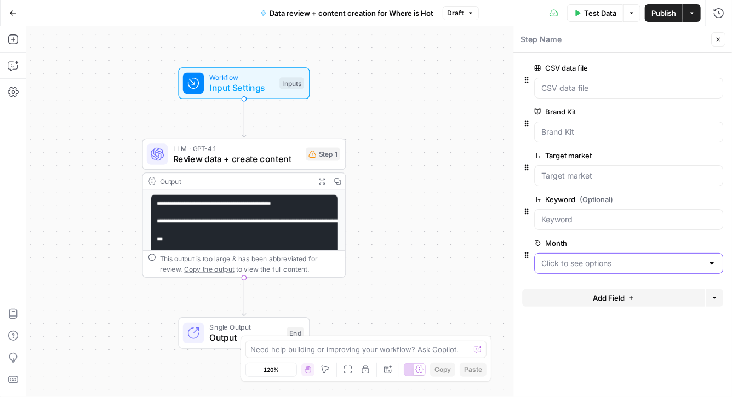
click at [589, 265] on input "Month" at bounding box center [622, 263] width 162 height 11
click at [570, 332] on form "CSV data file edit field Delete group Brand Kit edit field Delete group Target …" at bounding box center [622, 225] width 219 height 345
click at [210, 156] on span "Review data + create content" at bounding box center [237, 158] width 128 height 13
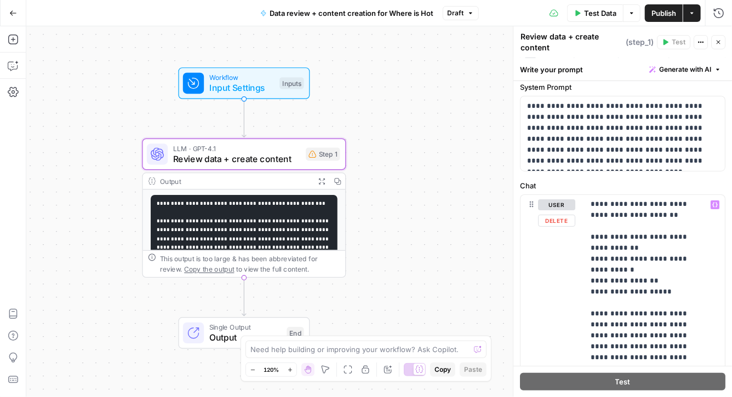
scroll to position [84, 0]
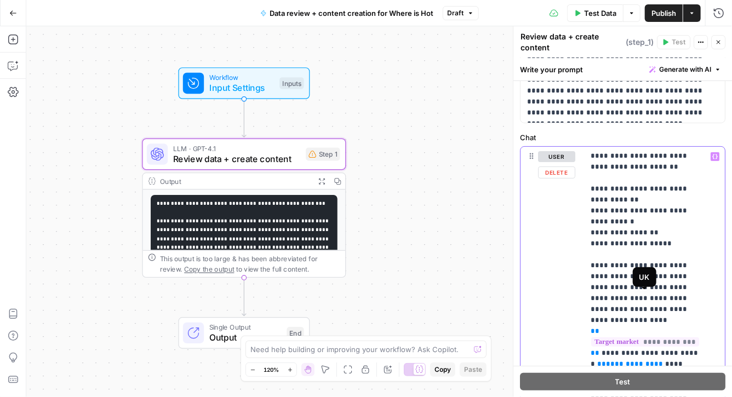
click at [632, 361] on span "**********" at bounding box center [630, 364] width 48 height 7
drag, startPoint x: 645, startPoint y: 319, endPoint x: 580, endPoint y: 317, distance: 64.7
click at [580, 317] on div "**********" at bounding box center [623, 383] width 204 height 472
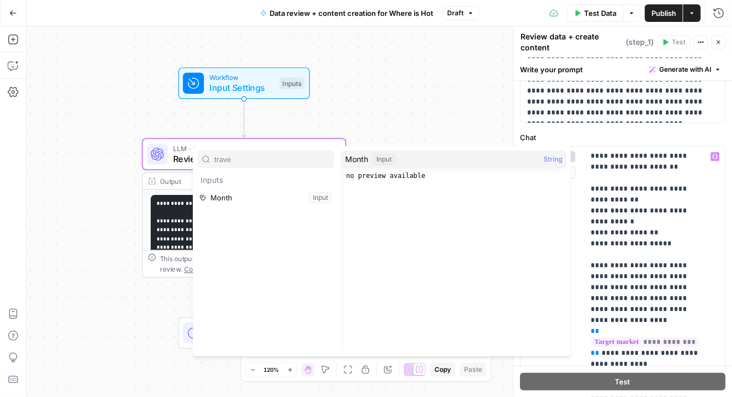
type input "trave"
click at [231, 201] on button "Select variable Month" at bounding box center [265, 198] width 137 height 18
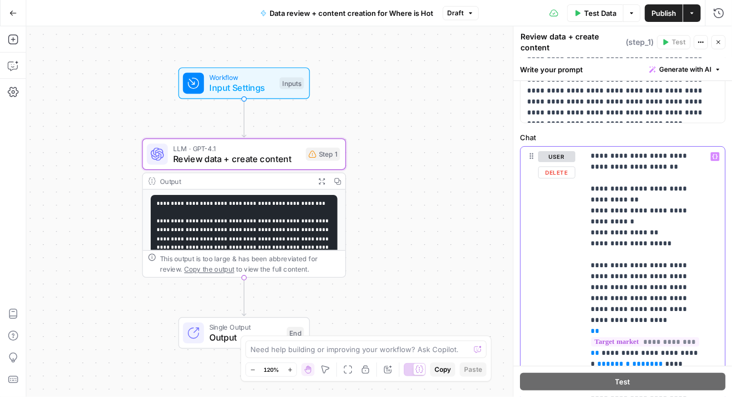
click at [632, 361] on span "*****" at bounding box center [643, 364] width 22 height 7
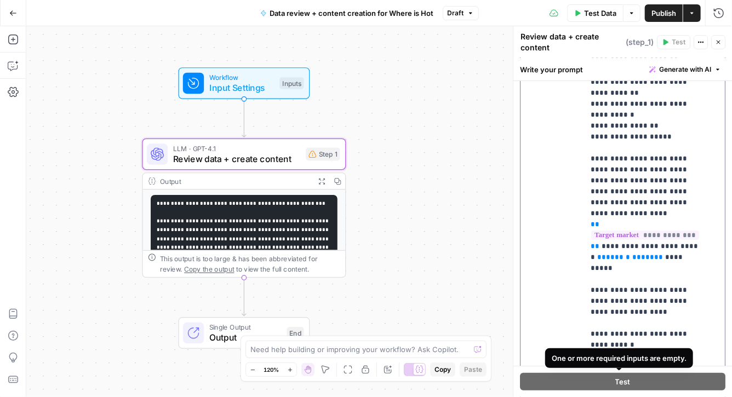
scroll to position [267, 0]
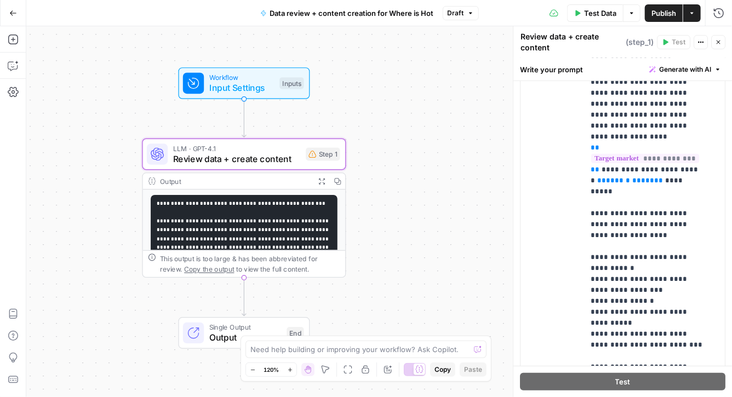
click at [258, 84] on span "Input Settings" at bounding box center [241, 87] width 65 height 13
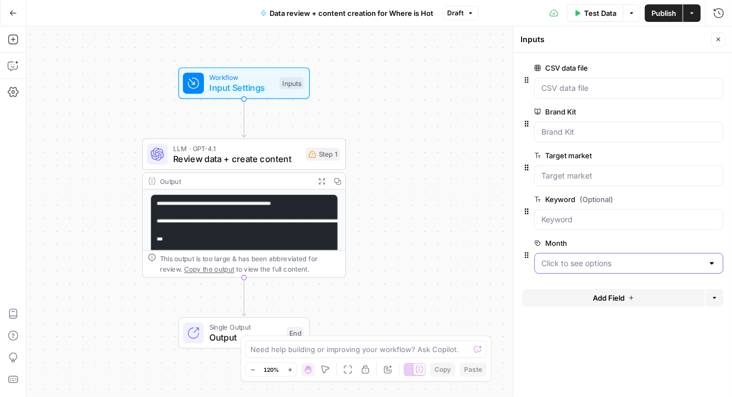
click at [621, 262] on input "Month" at bounding box center [622, 263] width 162 height 11
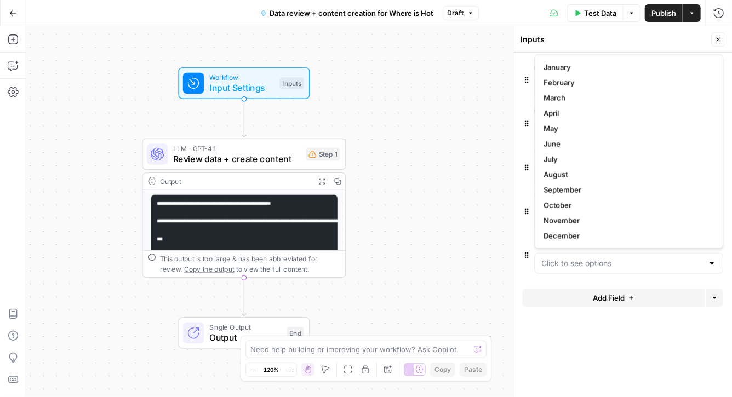
click at [523, 247] on div "Month edit field Delete group" at bounding box center [622, 255] width 201 height 37
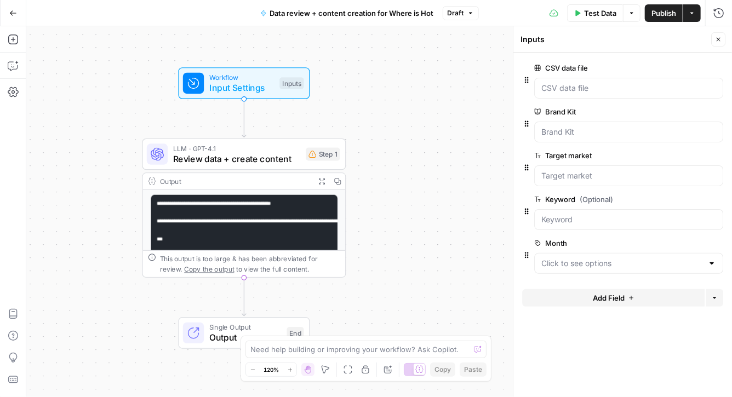
click at [556, 242] on label "Month" at bounding box center [597, 243] width 127 height 11
click at [556, 258] on input "Month" at bounding box center [622, 263] width 162 height 11
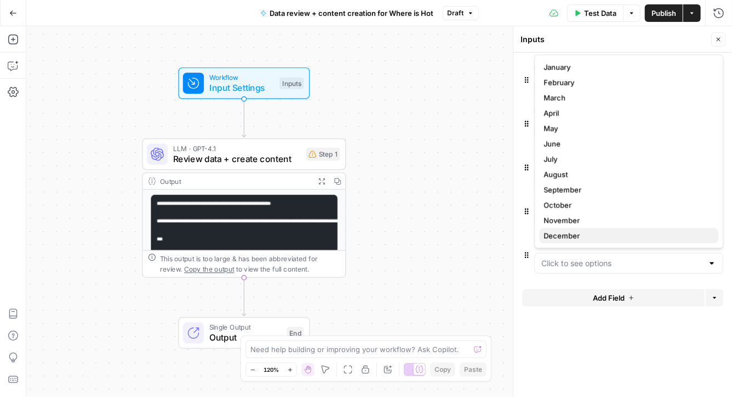
click at [556, 242] on button "December" at bounding box center [628, 236] width 179 height 15
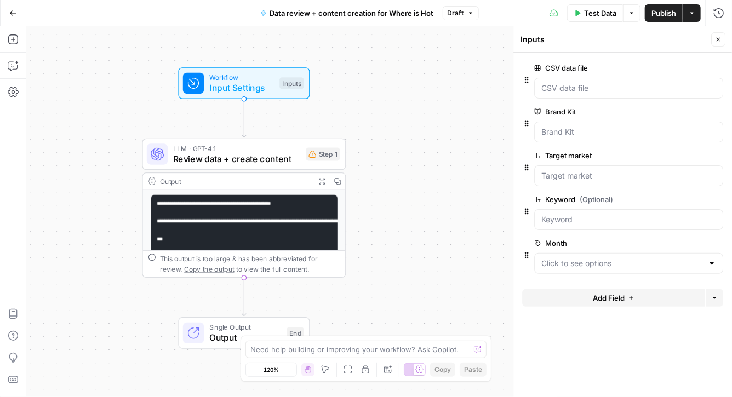
click at [556, 242] on label "Month" at bounding box center [597, 243] width 127 height 11
click at [556, 258] on input "Month" at bounding box center [622, 263] width 162 height 11
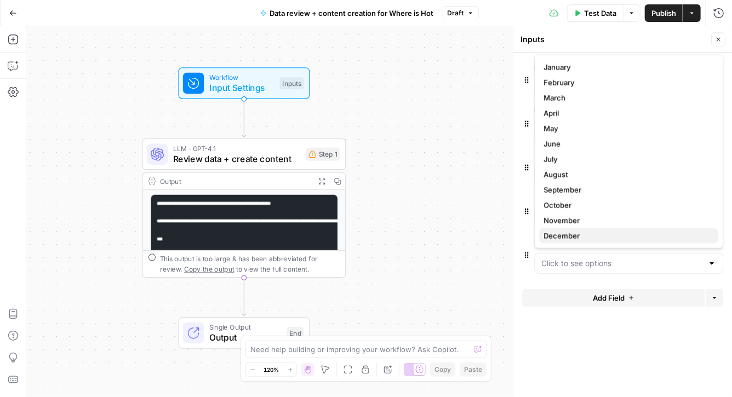
click at [556, 242] on button "December" at bounding box center [628, 236] width 179 height 15
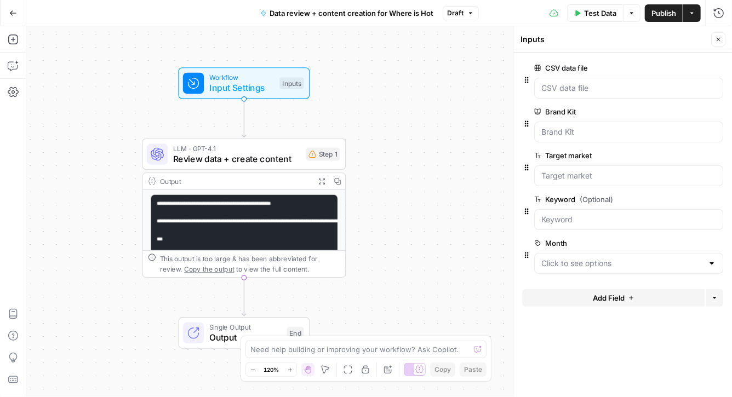
click at [692, 246] on span "edit field" at bounding box center [682, 243] width 24 height 9
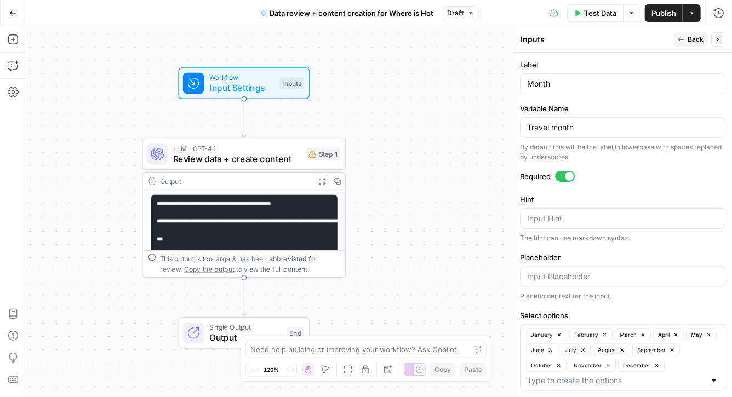
scroll to position [352, 0]
drag, startPoint x: 532, startPoint y: 126, endPoint x: 527, endPoint y: 127, distance: 5.5
click at [527, 127] on div "Travel month" at bounding box center [622, 127] width 205 height 21
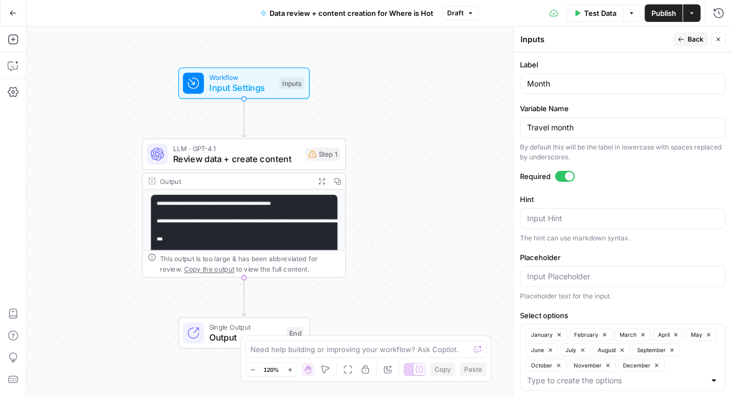
click at [527, 127] on div "Travel month" at bounding box center [622, 127] width 205 height 21
click at [557, 124] on input "Travel month" at bounding box center [622, 127] width 191 height 11
click at [530, 78] on input "Month" at bounding box center [622, 83] width 191 height 11
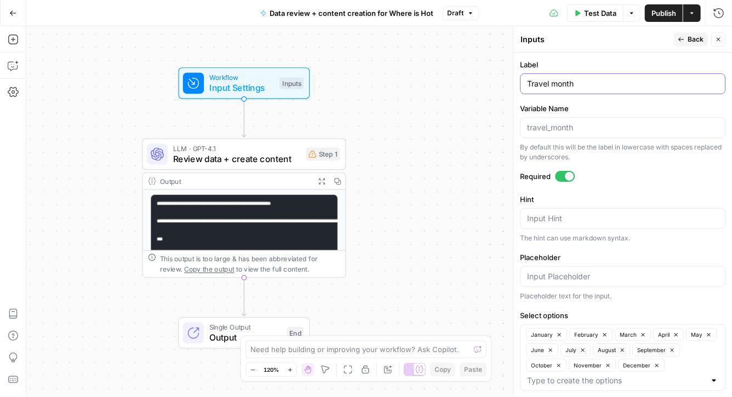
type input "Travel month"
click at [586, 108] on label "Variable Name" at bounding box center [622, 108] width 205 height 11
click at [586, 122] on input "Variable Name" at bounding box center [622, 127] width 191 height 11
click at [664, 13] on span "Publish" at bounding box center [664, 13] width 25 height 11
click at [325, 155] on div "Step 1" at bounding box center [323, 154] width 34 height 13
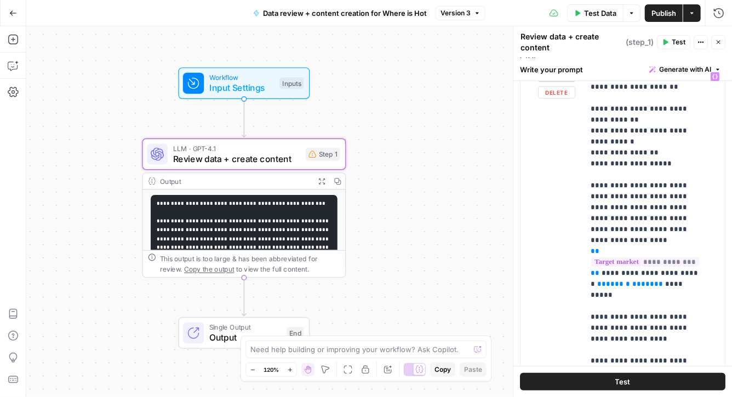
scroll to position [188, 0]
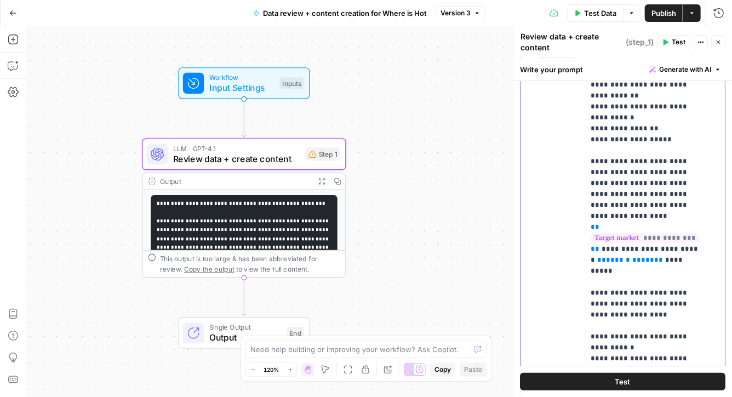
click at [632, 256] on span "*****" at bounding box center [643, 259] width 22 height 7
drag, startPoint x: 647, startPoint y: 216, endPoint x: 591, endPoint y: 218, distance: 55.4
click at [591, 218] on p "**********" at bounding box center [647, 172] width 113 height 625
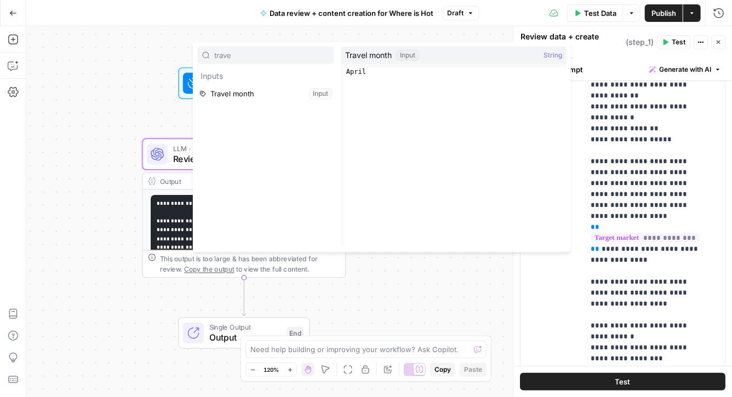
type input "trave"
click at [261, 94] on button "Select variable Travel month" at bounding box center [265, 94] width 137 height 18
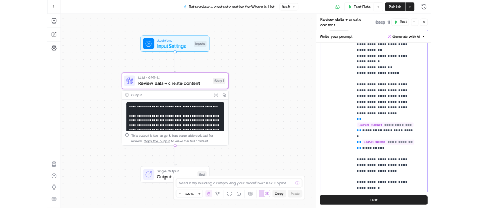
scroll to position [0, 0]
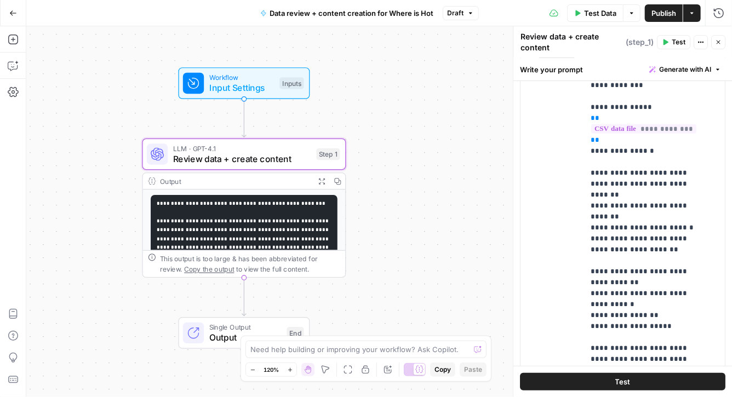
click at [664, 16] on span "Publish" at bounding box center [664, 13] width 25 height 11
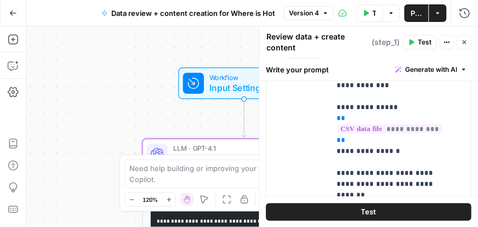
click at [13, 15] on icon "button" at bounding box center [13, 13] width 8 height 8
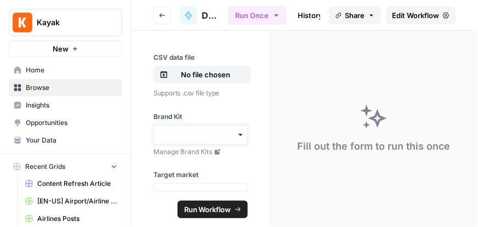
click at [184, 136] on input "Brand Kit" at bounding box center [201, 134] width 80 height 11
click at [139, 61] on div "CSV data file No file chosen Supports .csv file type Brand Kit Manage Brand Kit…" at bounding box center [201, 111] width 138 height 161
